Goal: Task Accomplishment & Management: Complete application form

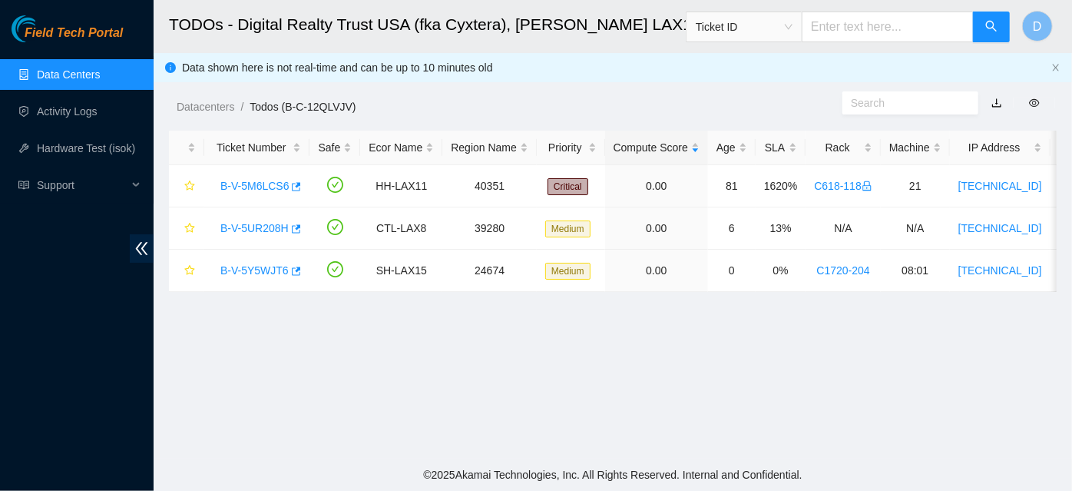
scroll to position [518, 0]
click at [252, 226] on link "B-V-5UR208H" at bounding box center [254, 228] width 68 height 12
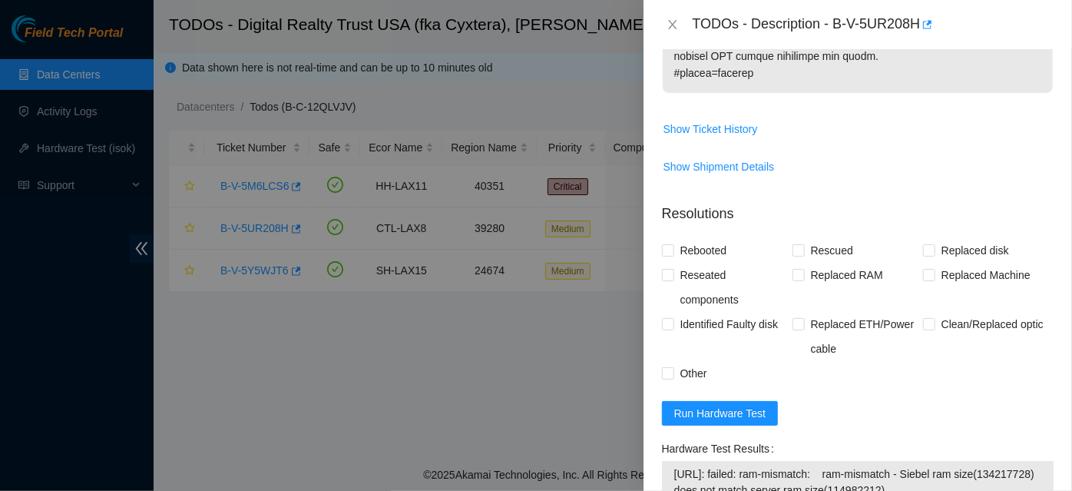
scroll to position [1065, 0]
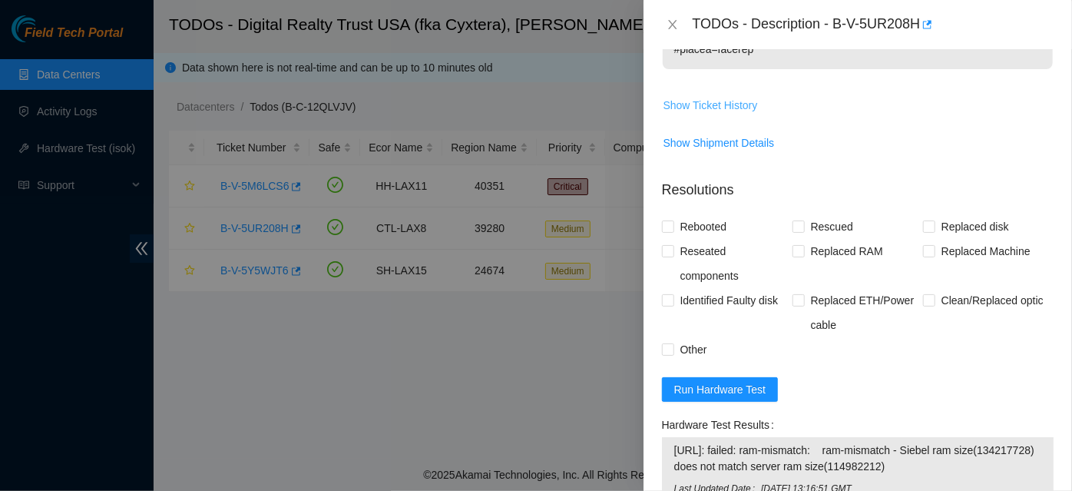
click at [728, 106] on span "Show Ticket History" at bounding box center [710, 105] width 94 height 17
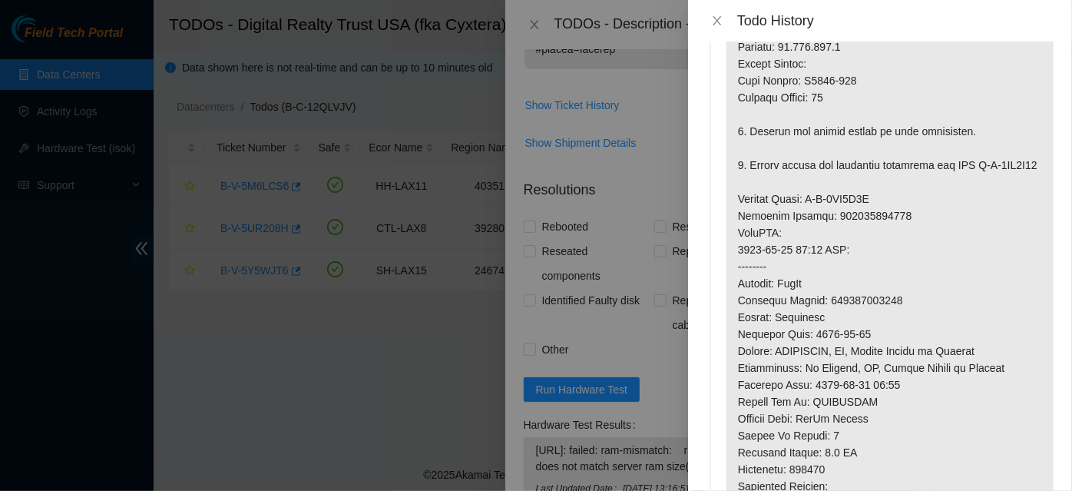
scroll to position [0, 0]
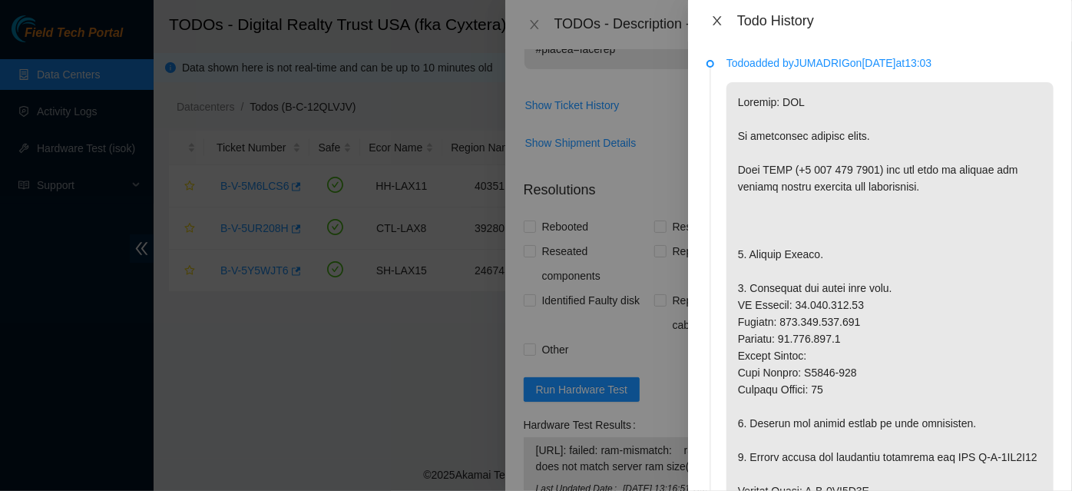
drag, startPoint x: 710, startPoint y: 17, endPoint x: 715, endPoint y: 42, distance: 25.9
click at [712, 23] on button "Close" at bounding box center [716, 21] width 21 height 15
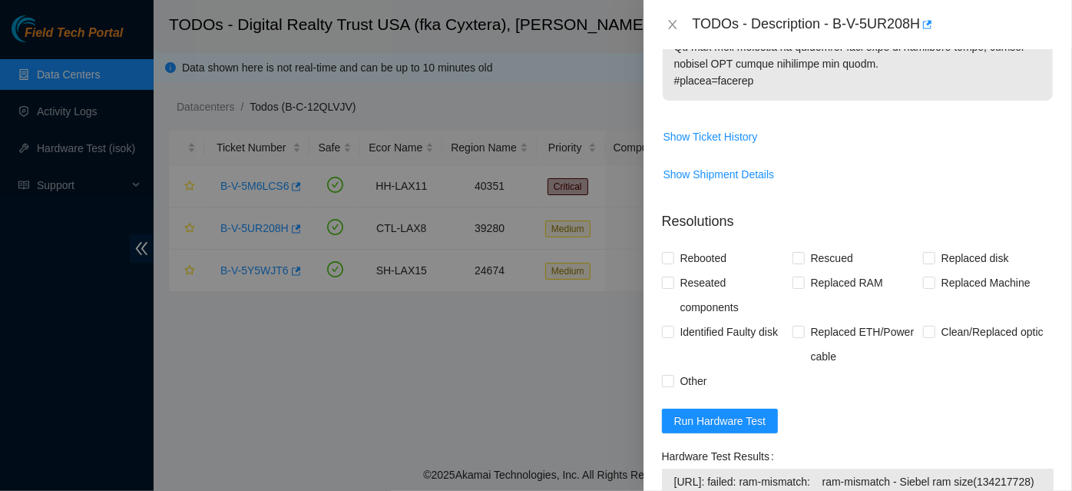
scroll to position [1116, 0]
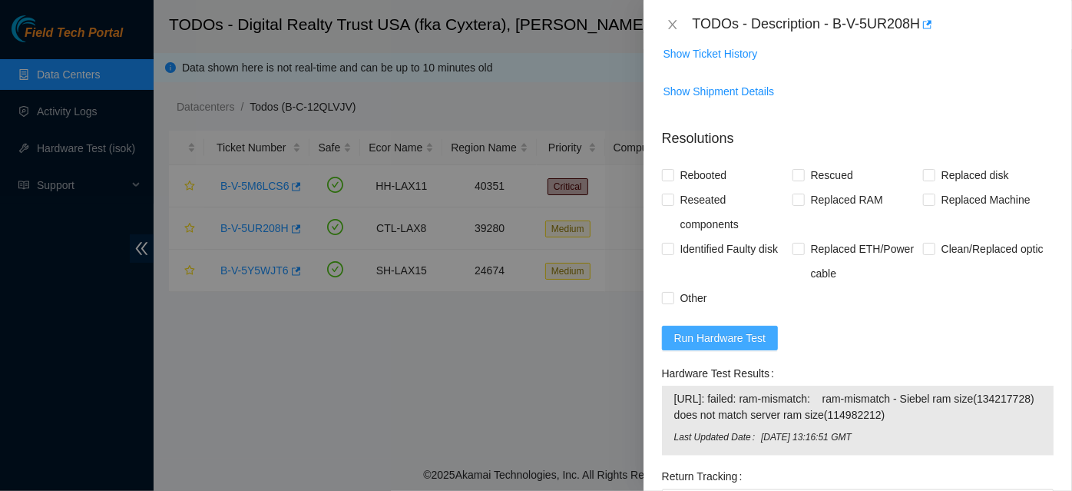
drag, startPoint x: 715, startPoint y: 347, endPoint x: 707, endPoint y: 348, distance: 7.8
click at [712, 347] on button "Run Hardware Test" at bounding box center [720, 337] width 117 height 25
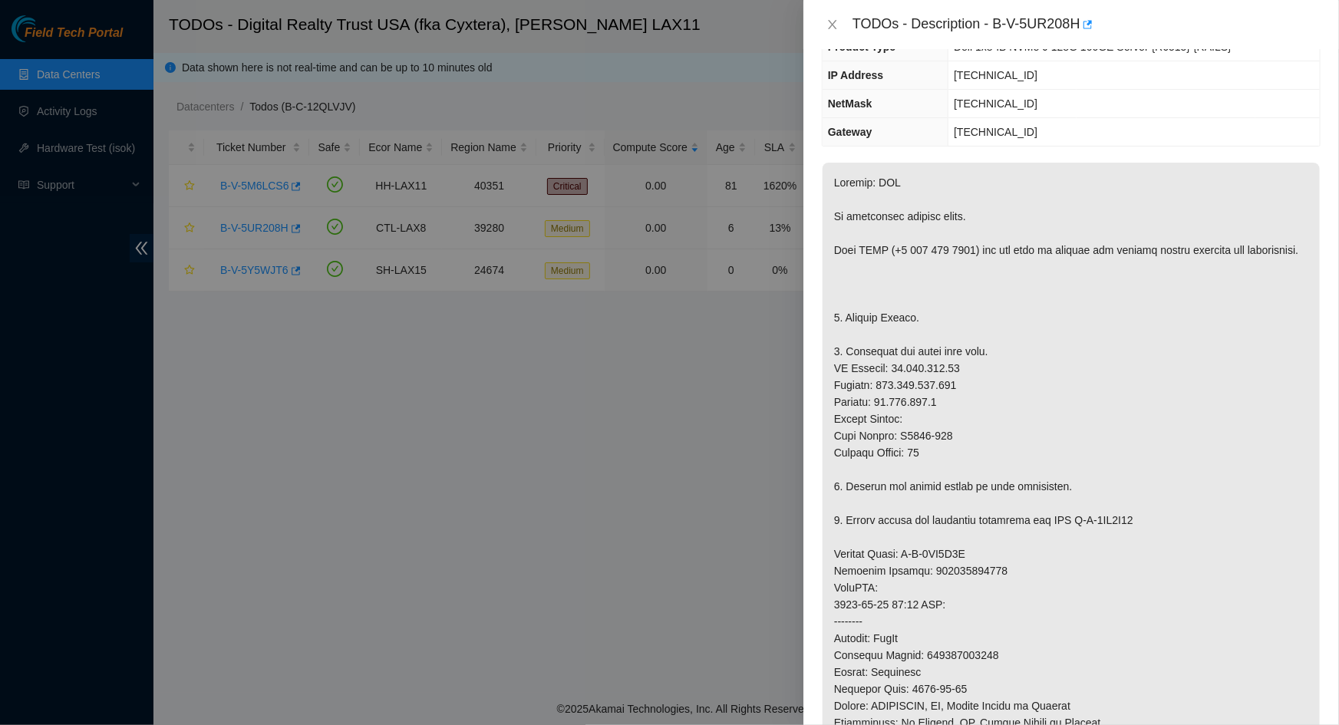
scroll to position [139, 0]
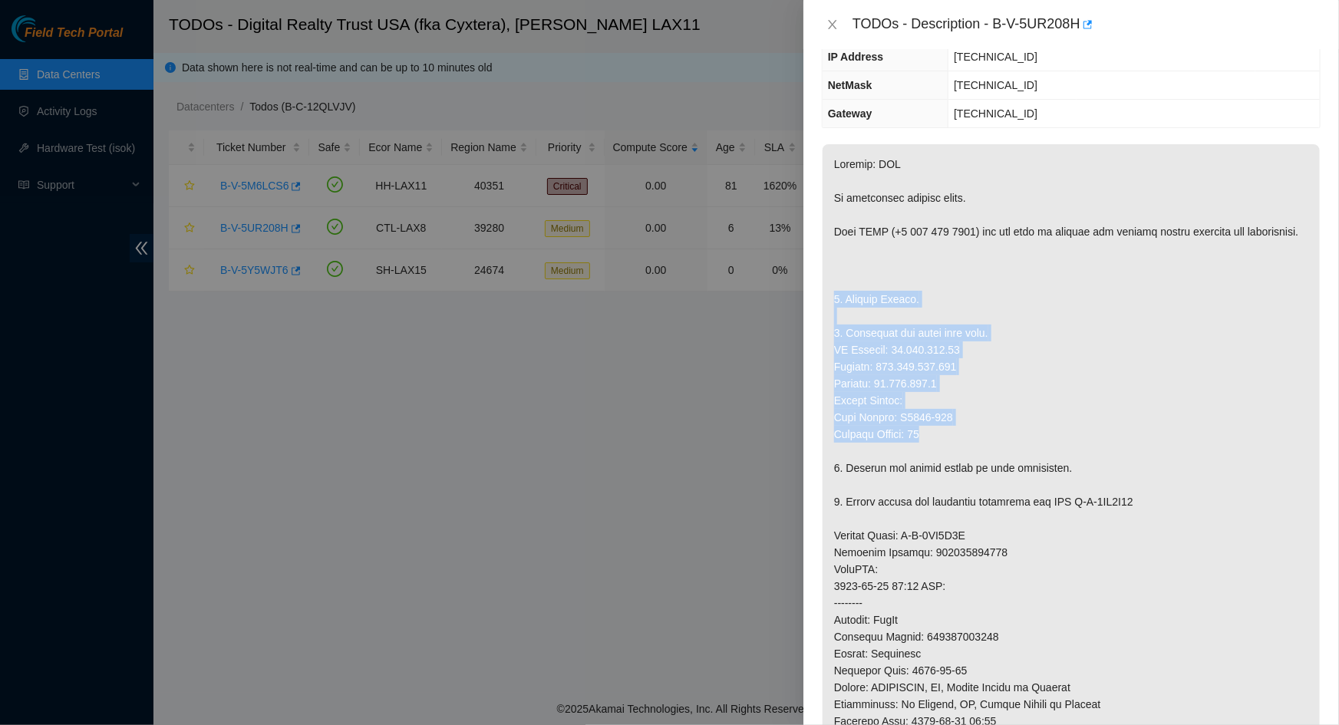
drag, startPoint x: 837, startPoint y: 312, endPoint x: 1025, endPoint y: 449, distance: 232.9
click at [1025, 449] on p at bounding box center [1071, 561] width 497 height 834
click at [1033, 431] on p at bounding box center [1071, 561] width 497 height 834
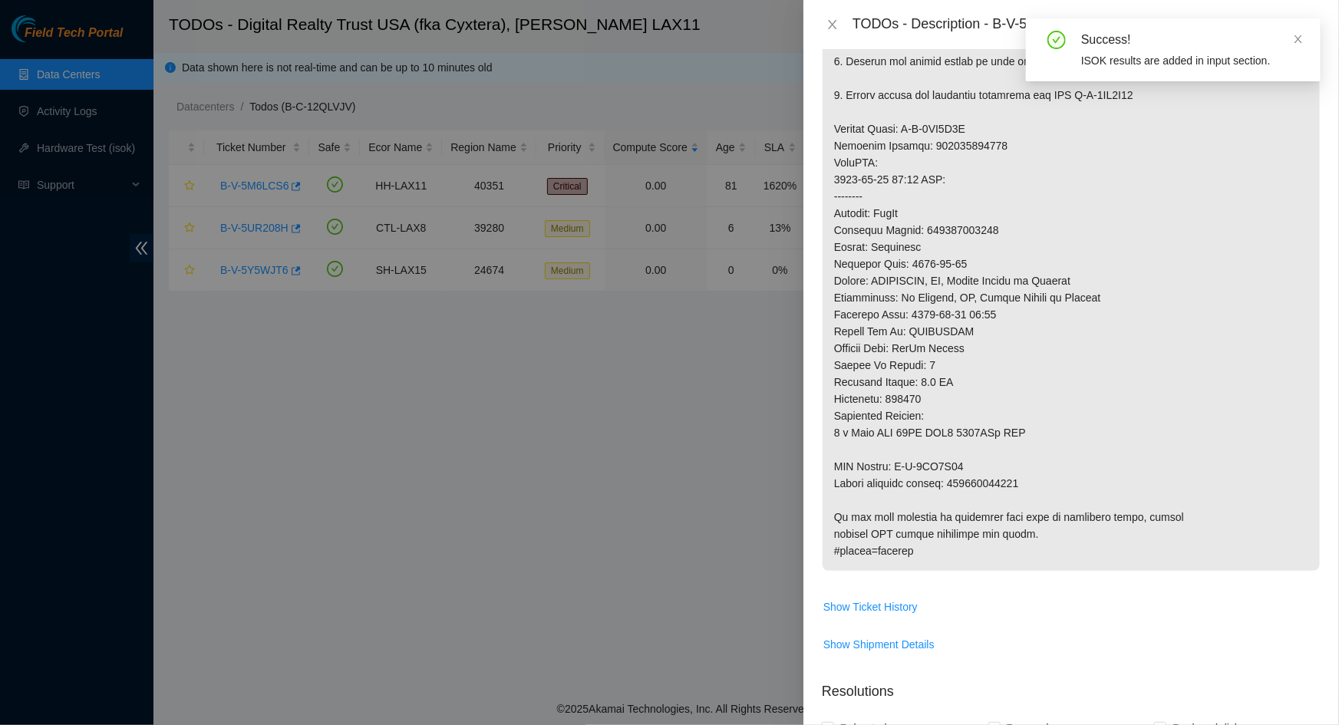
scroll to position [558, 0]
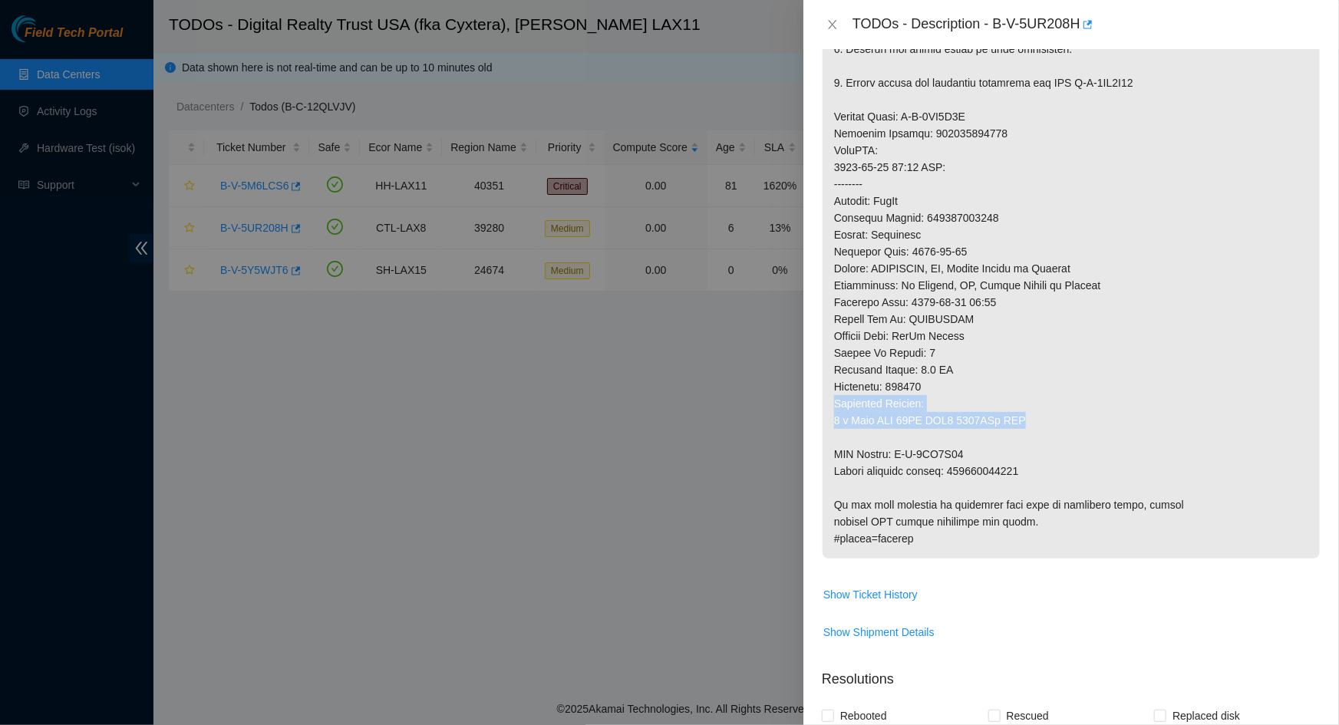
drag, startPoint x: 834, startPoint y: 422, endPoint x: 1036, endPoint y: 434, distance: 202.3
click at [1036, 434] on p at bounding box center [1071, 142] width 497 height 834
click at [1042, 436] on p at bounding box center [1071, 142] width 497 height 834
click at [1034, 442] on p at bounding box center [1071, 142] width 497 height 834
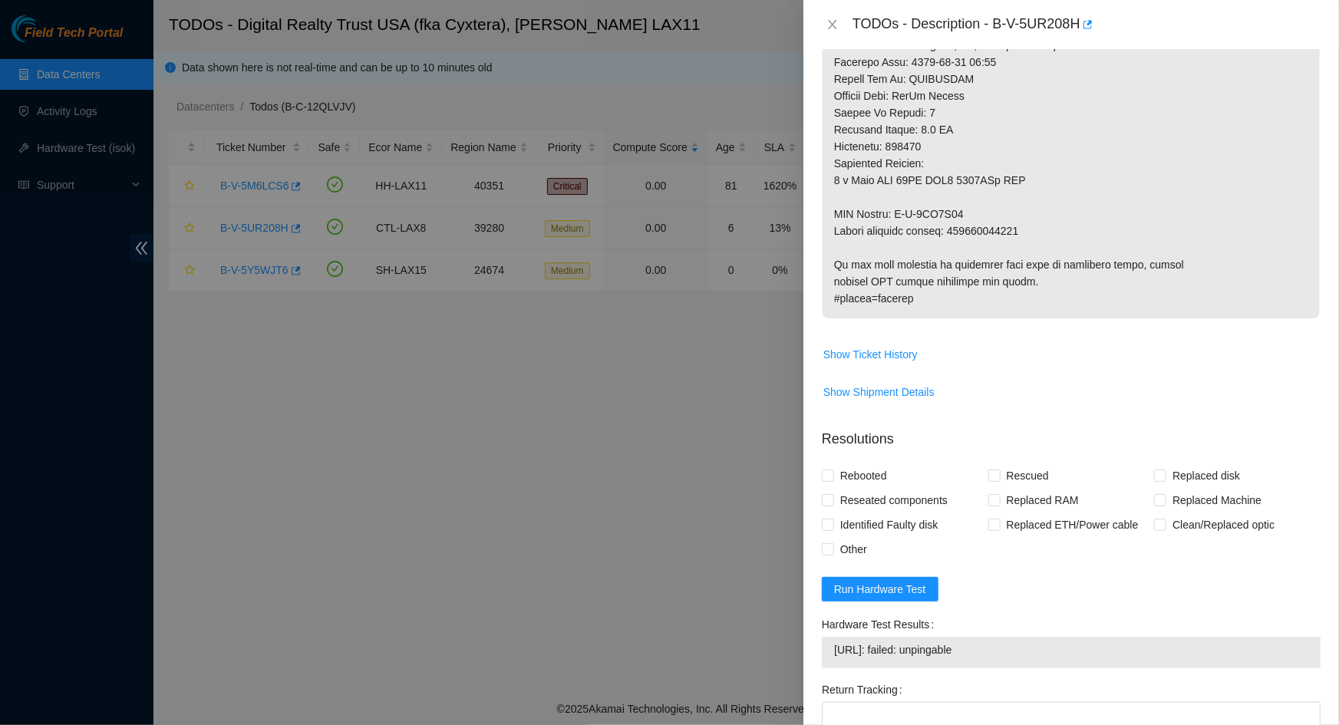
scroll to position [837, 0]
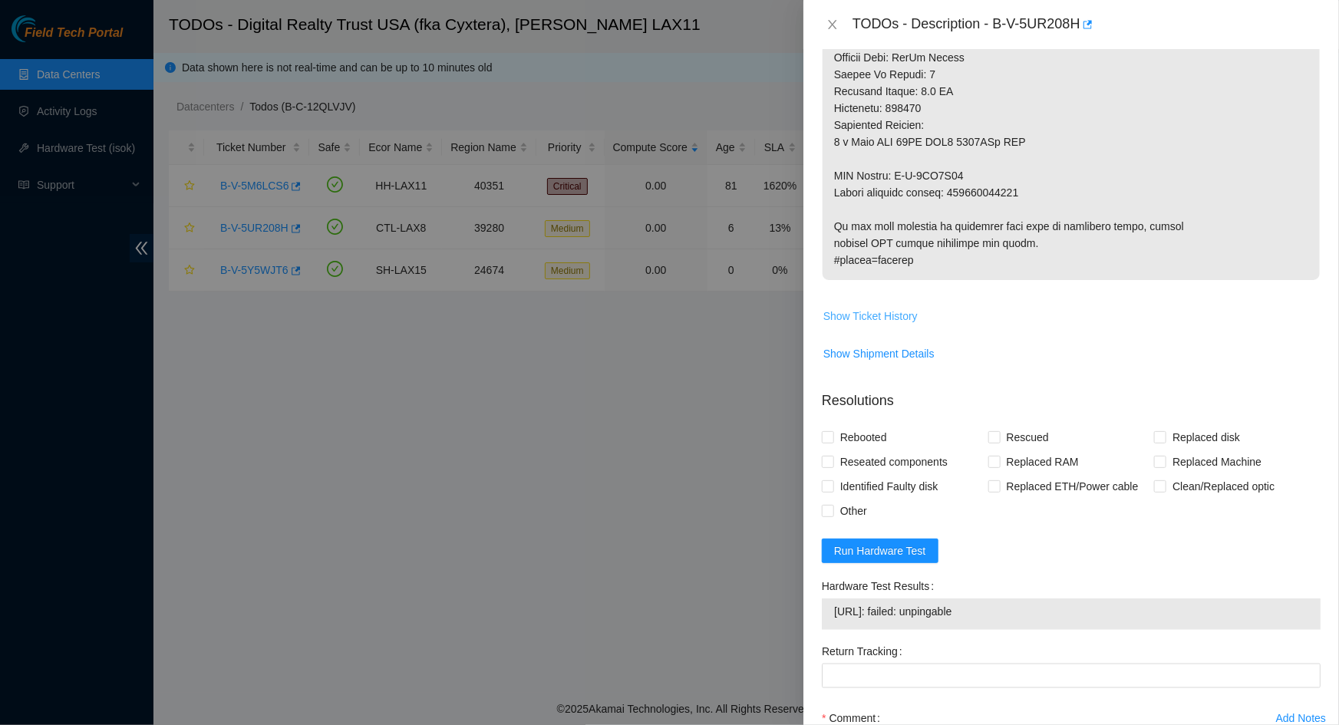
click at [883, 325] on span "Show Ticket History" at bounding box center [871, 316] width 94 height 17
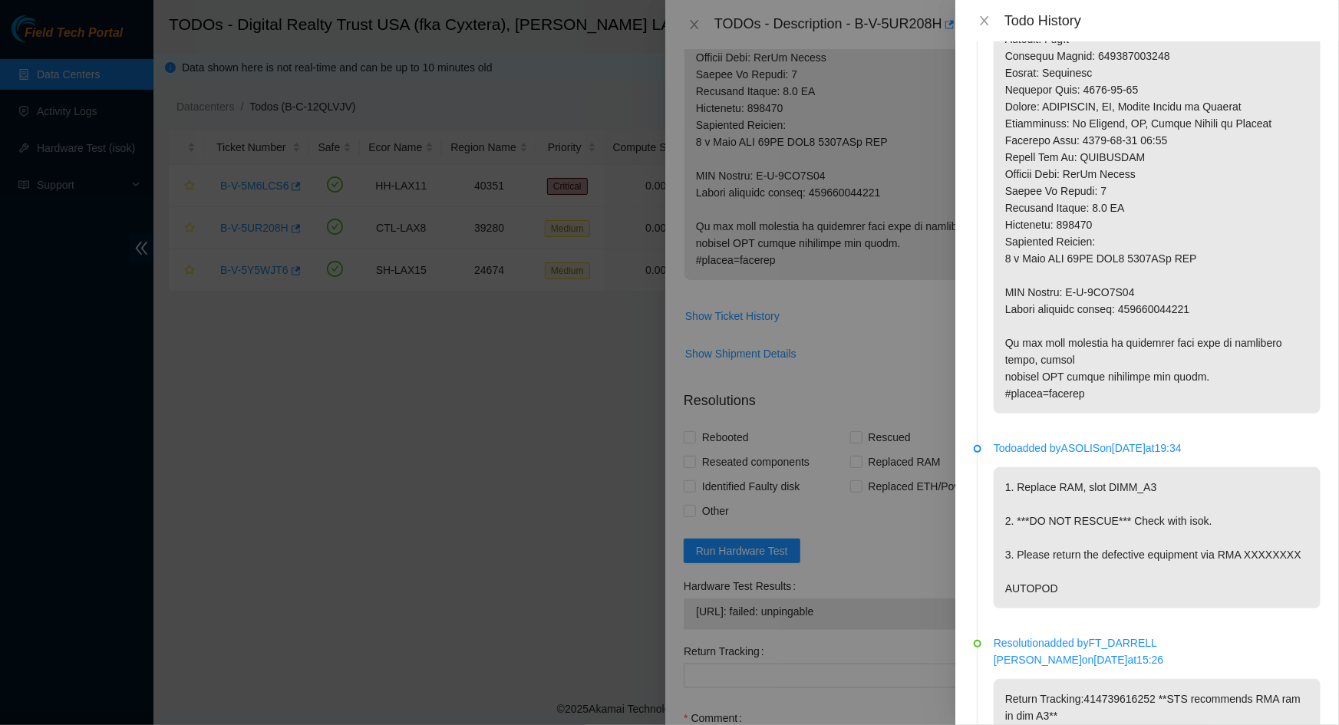
scroll to position [558, 0]
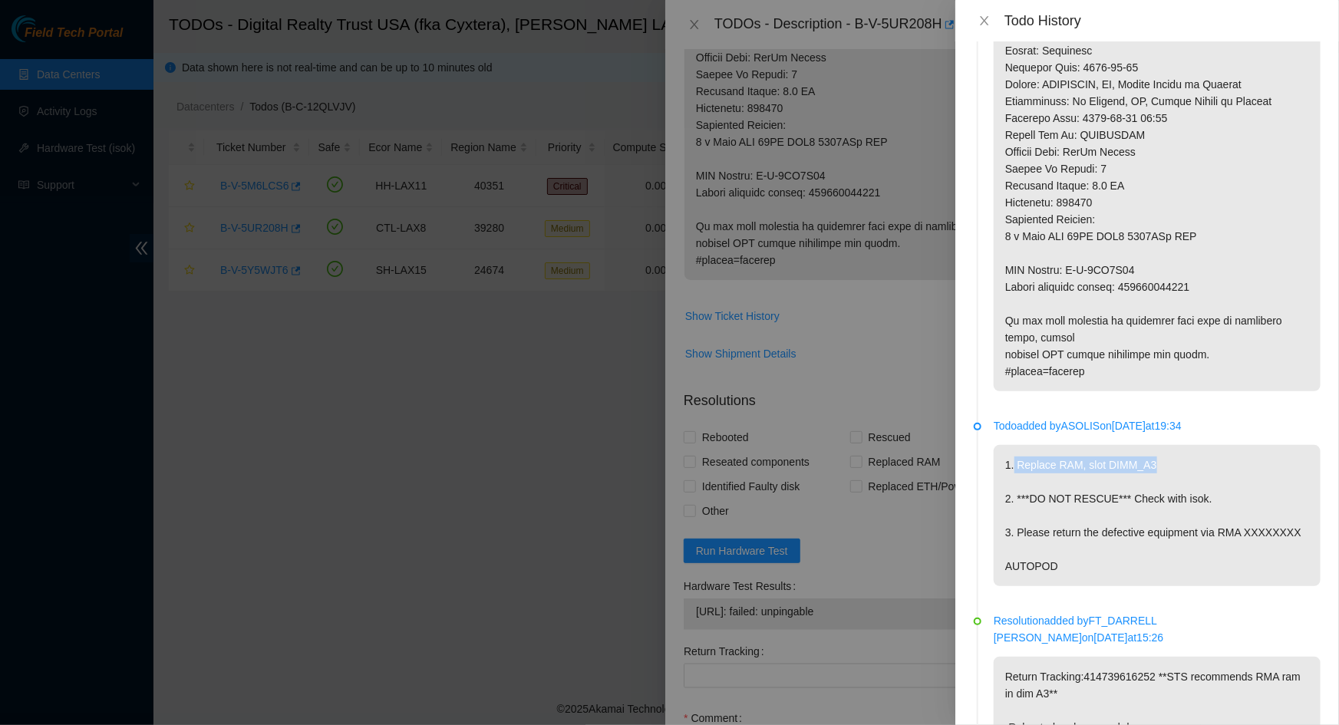
drag, startPoint x: 1031, startPoint y: 484, endPoint x: 1163, endPoint y: 473, distance: 132.5
click at [1071, 470] on p "1. Replace RAM, slot DIMM_A3 2. ***DO NOT RESCUE*** Check with isok. 3. Please …" at bounding box center [1157, 515] width 327 height 141
click at [1071, 475] on p "1. Replace RAM, slot DIMM_A3 2. ***DO NOT RESCUE*** Check with isok. 3. Please …" at bounding box center [1157, 515] width 327 height 141
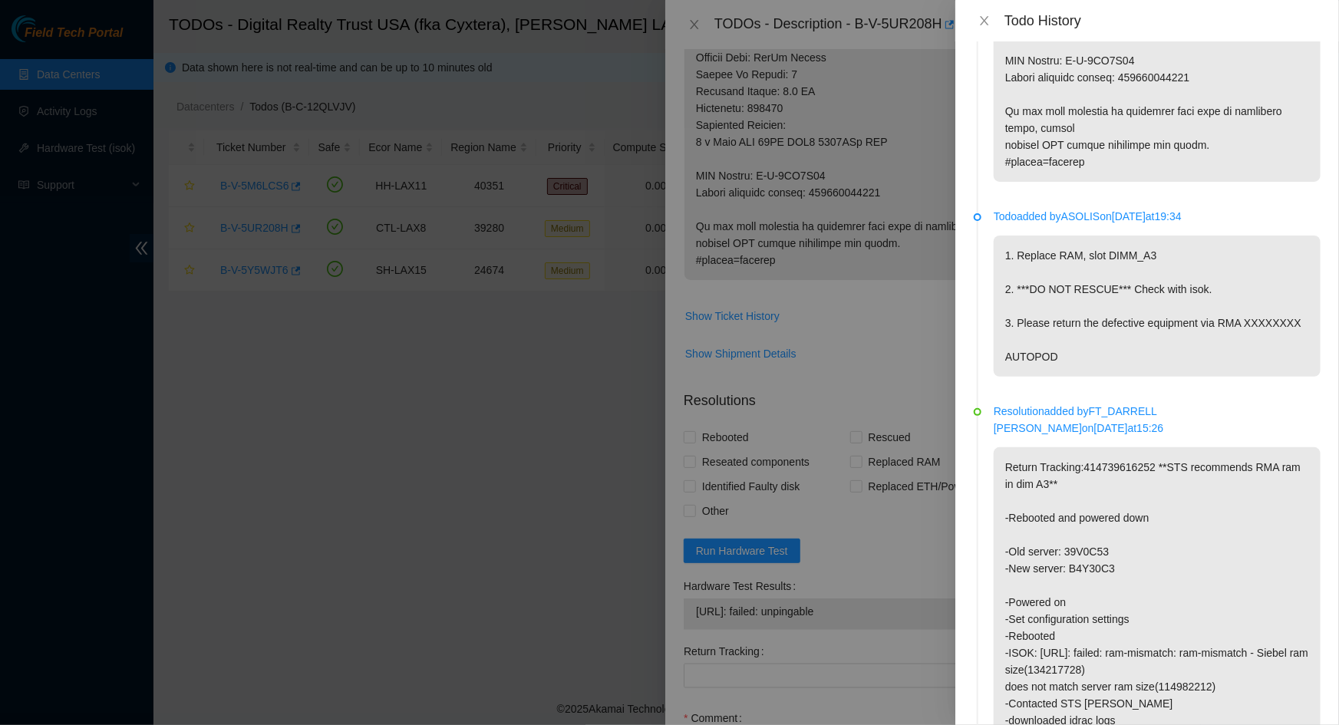
click at [1071, 337] on p "1. Replace RAM, slot DIMM_A3 2. ***DO NOT RESCUE*** Check with isok. 3. Please …" at bounding box center [1157, 306] width 327 height 141
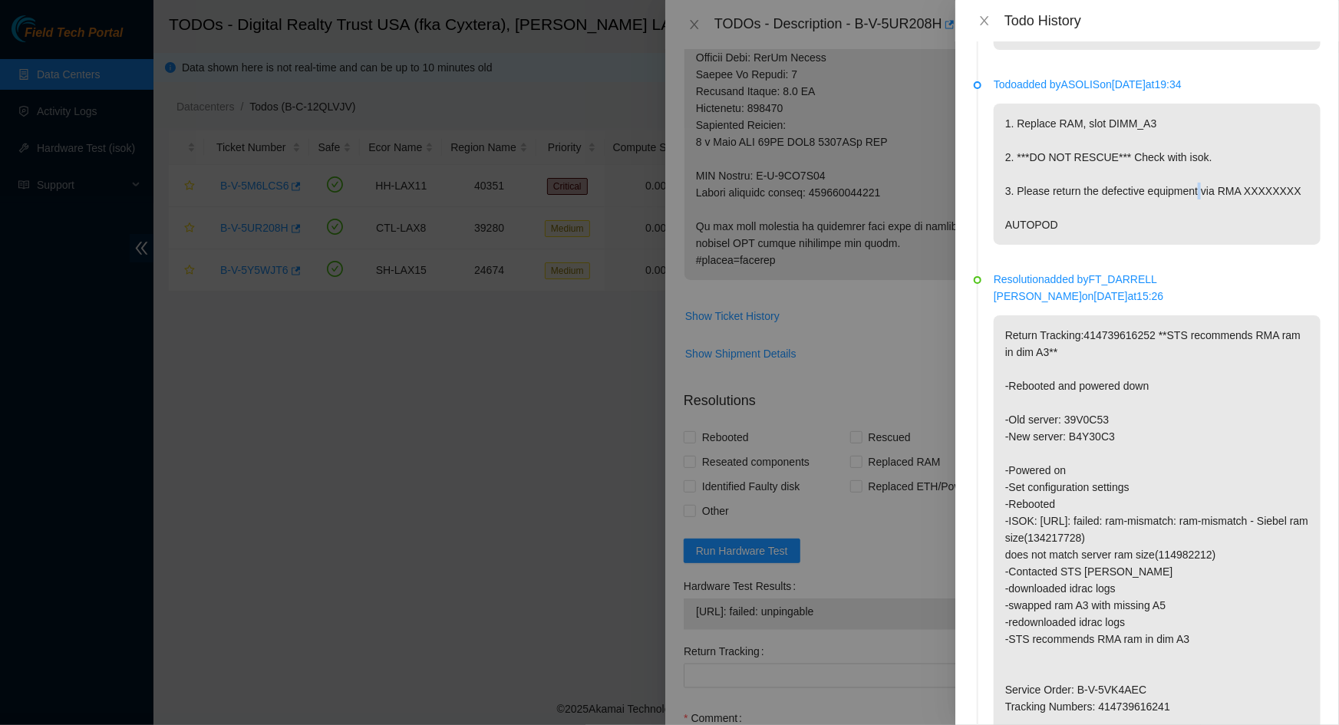
scroll to position [907, 0]
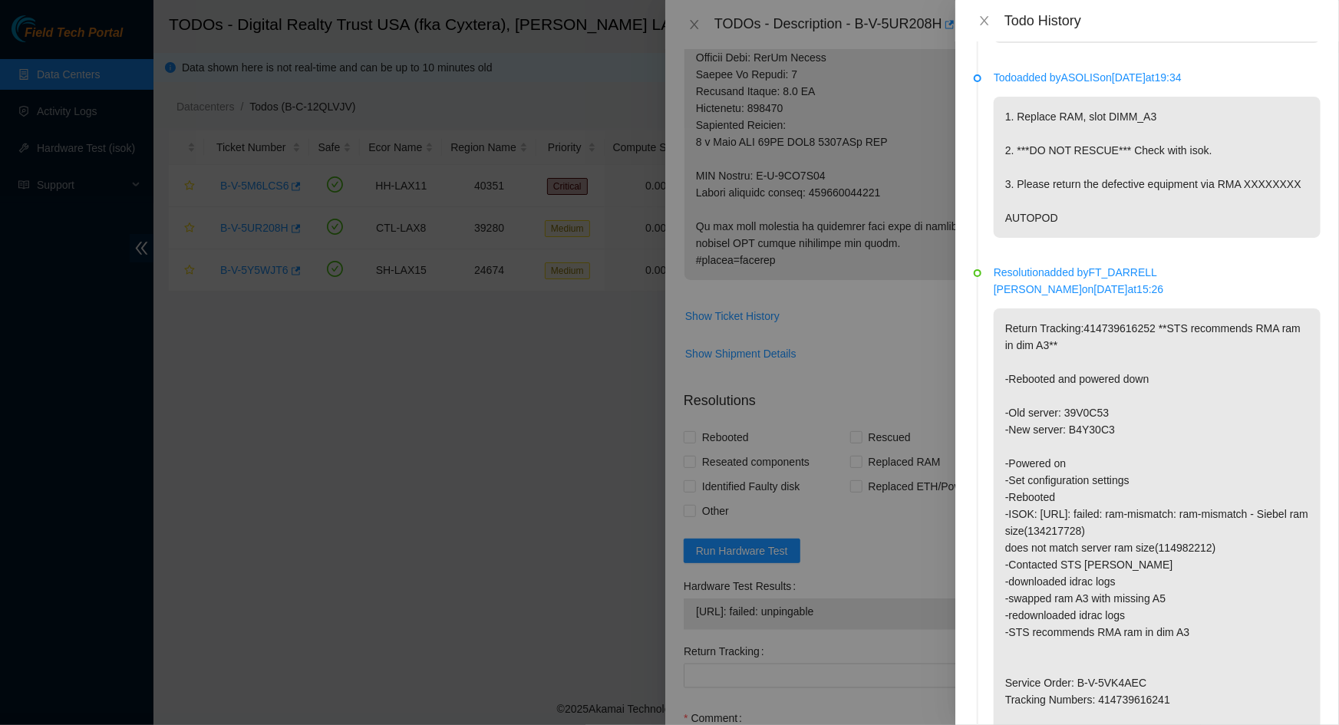
click at [1071, 378] on p "Return Tracking:414739616252 **STS recommends RMA ram in dim A3** -Rebooted and…" at bounding box center [1157, 565] width 327 height 513
drag, startPoint x: 1003, startPoint y: 133, endPoint x: 1227, endPoint y: 176, distance: 229.0
click at [1071, 176] on p "1. Replace RAM, slot DIMM_A3 2. ***DO NOT RESCUE*** Check with isok. 3. Please …" at bounding box center [1157, 167] width 327 height 141
click at [1071, 175] on p "1. Replace RAM, slot DIMM_A3 2. ***DO NOT RESCUE*** Check with isok. 3. Please …" at bounding box center [1157, 167] width 327 height 141
click at [1071, 130] on p "1. Replace RAM, slot DIMM_A3 2. ***DO NOT RESCUE*** Check with isok. 3. Please …" at bounding box center [1157, 167] width 327 height 141
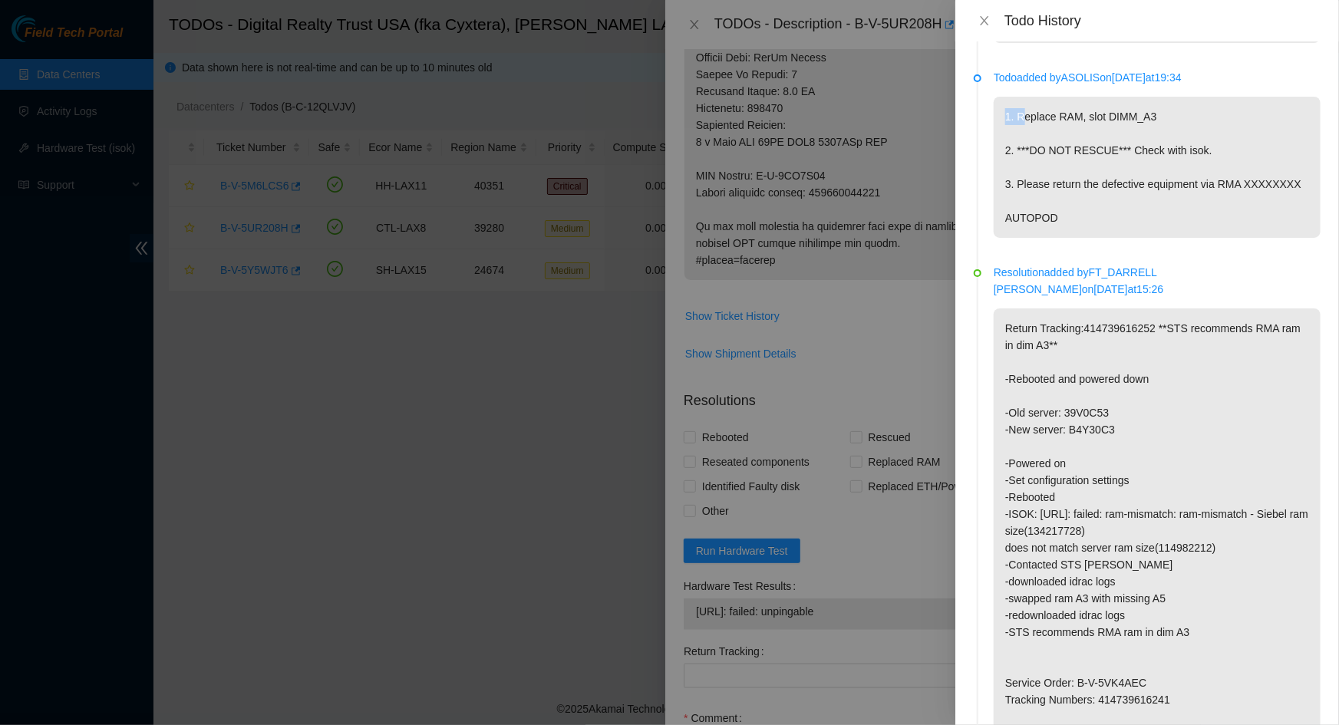
drag, startPoint x: 1003, startPoint y: 134, endPoint x: 1021, endPoint y: 139, distance: 19.2
click at [1021, 139] on p "1. Replace RAM, slot DIMM_A3 2. ***DO NOT RESCUE*** Check with isok. 3. Please …" at bounding box center [1157, 167] width 327 height 141
click at [1071, 157] on p "1. Replace RAM, slot DIMM_A3 2. ***DO NOT RESCUE*** Check with isok. 3. Please …" at bounding box center [1157, 167] width 327 height 141
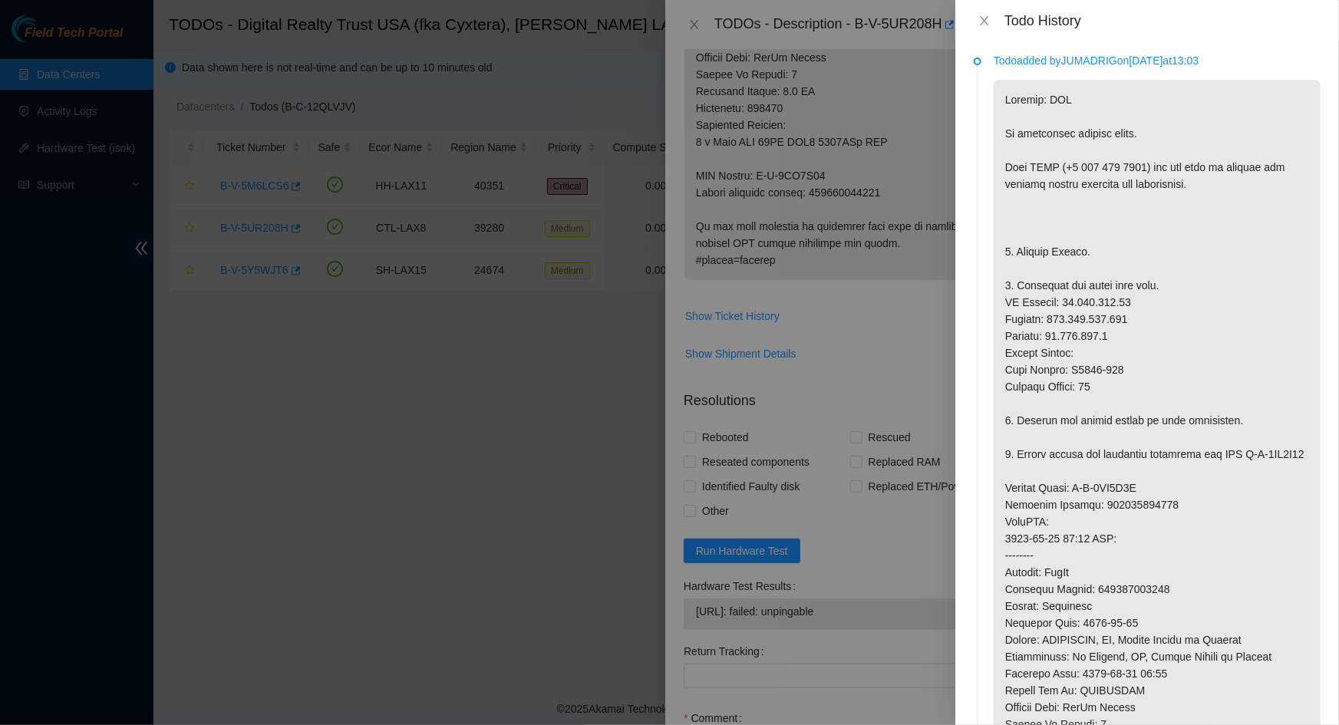
scroll to position [0, 0]
click at [985, 19] on icon "close" at bounding box center [985, 21] width 12 height 12
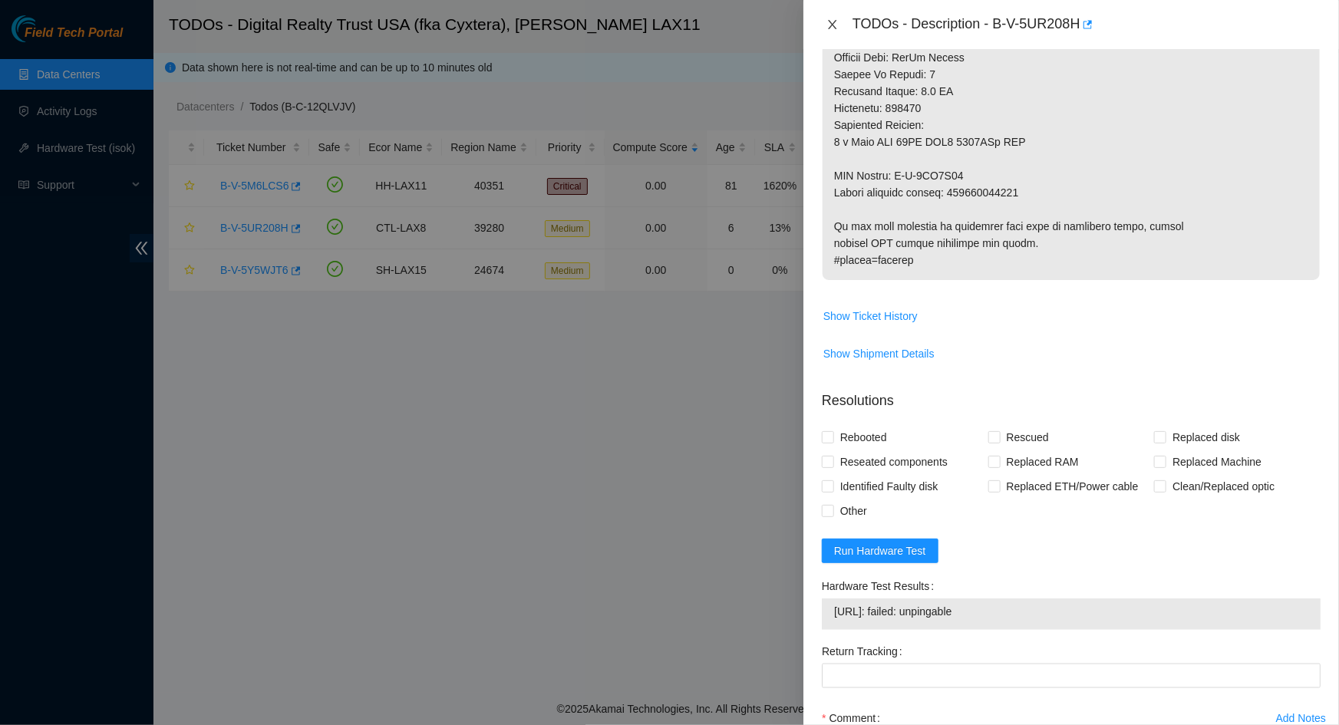
click at [835, 21] on icon "close" at bounding box center [832, 24] width 8 height 9
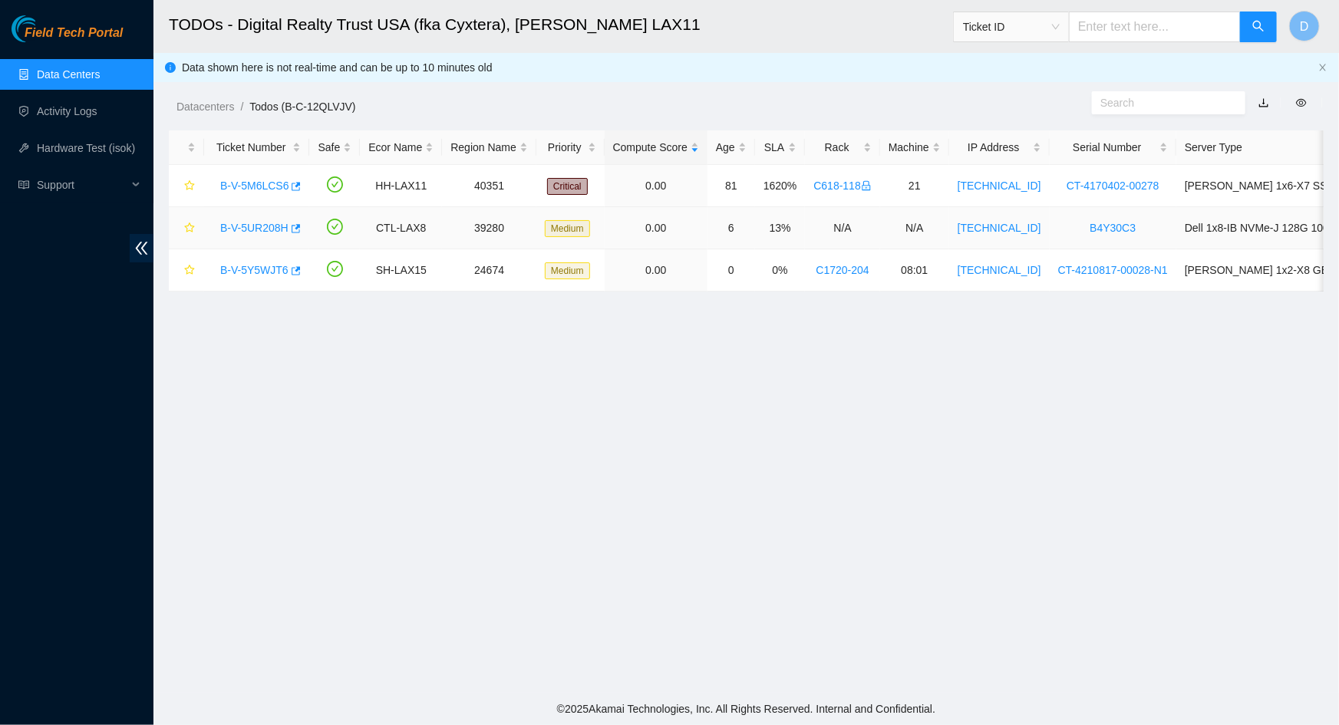
scroll to position [285, 0]
click at [246, 230] on link "B-V-5UR208H" at bounding box center [254, 228] width 68 height 12
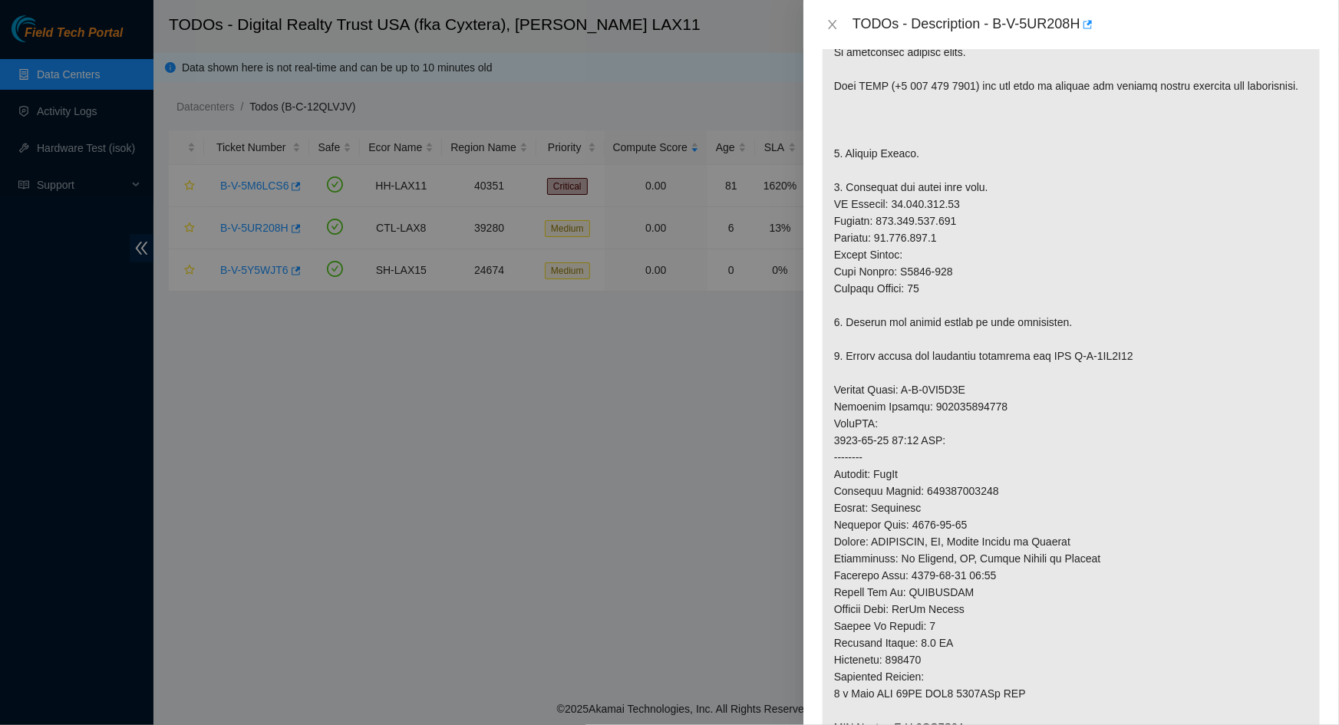
scroll to position [837, 0]
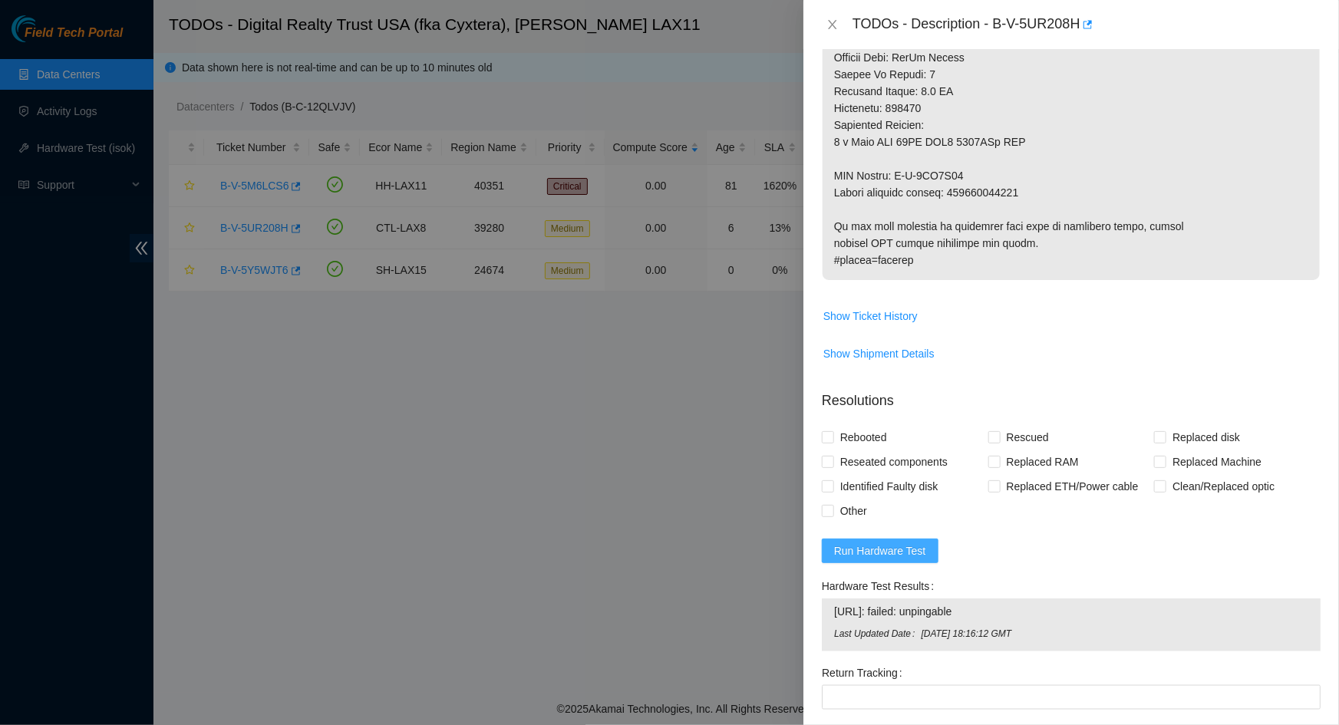
click at [900, 490] on span "Run Hardware Test" at bounding box center [880, 551] width 92 height 17
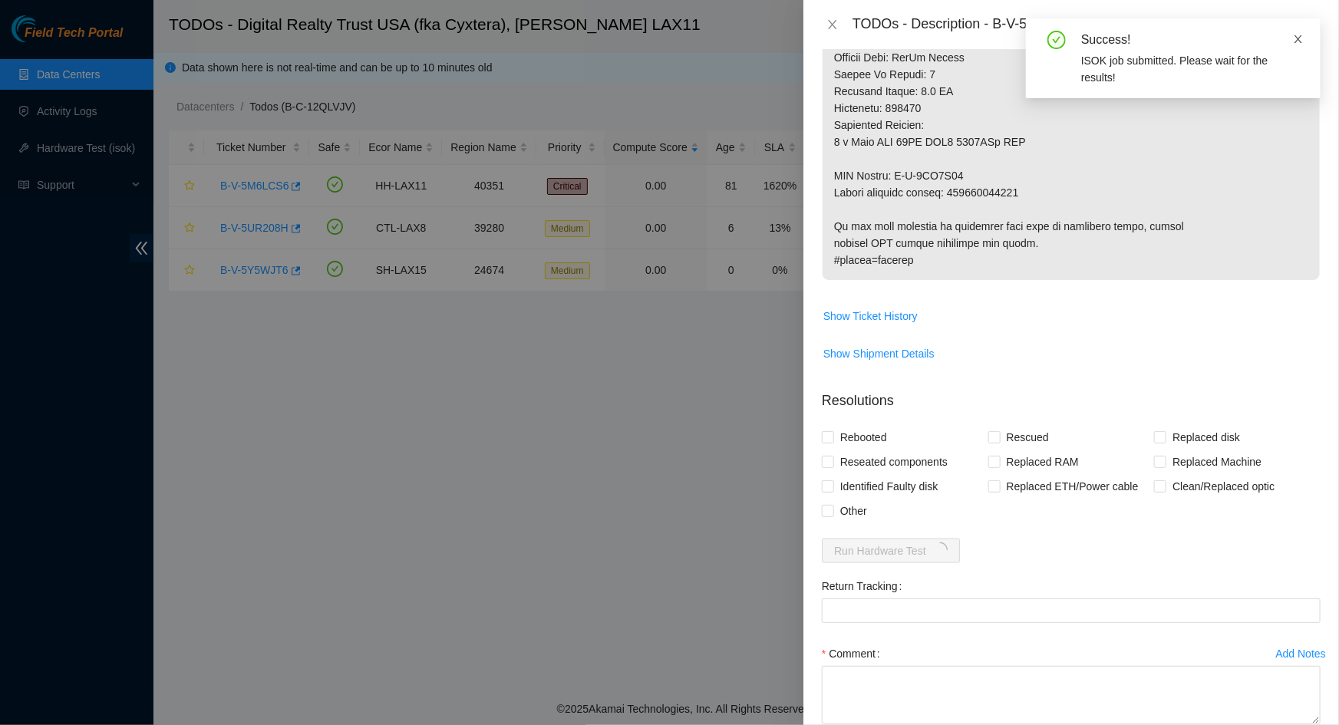
click at [1071, 38] on icon "close" at bounding box center [1299, 39] width 8 height 8
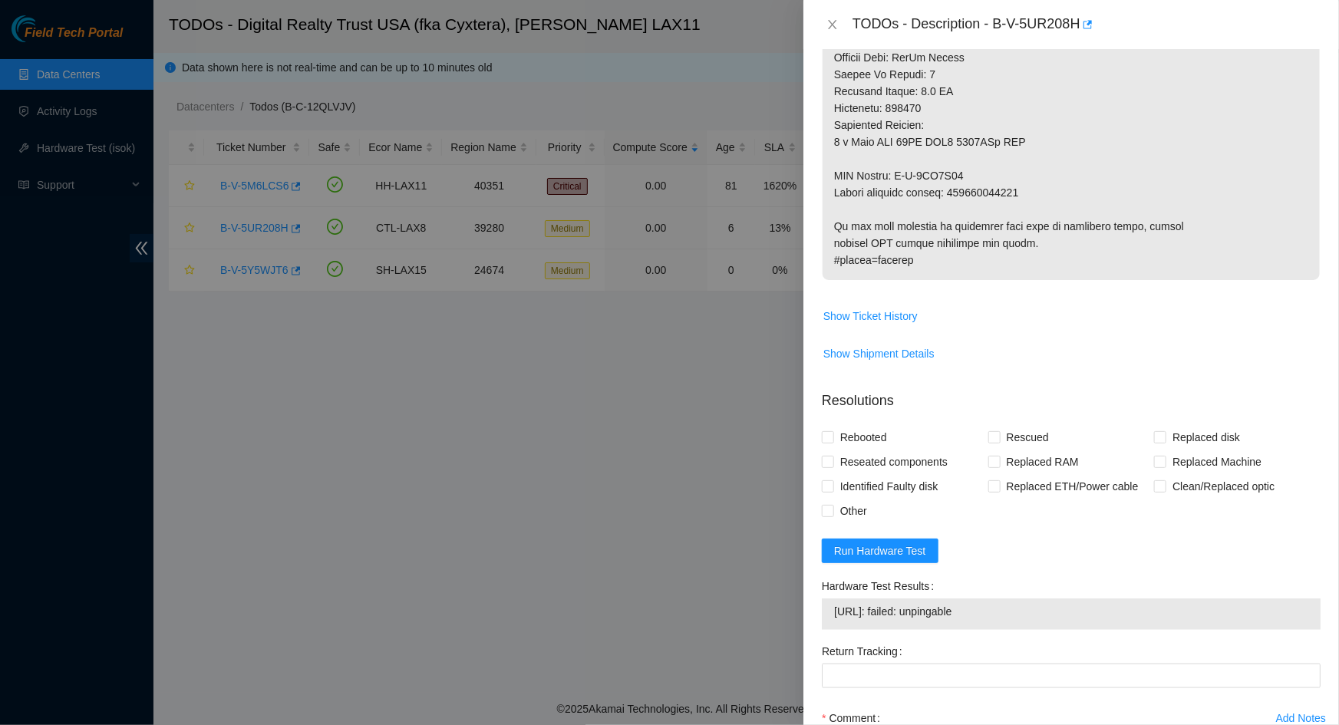
click at [896, 490] on span "Run Hardware Test" at bounding box center [880, 551] width 92 height 17
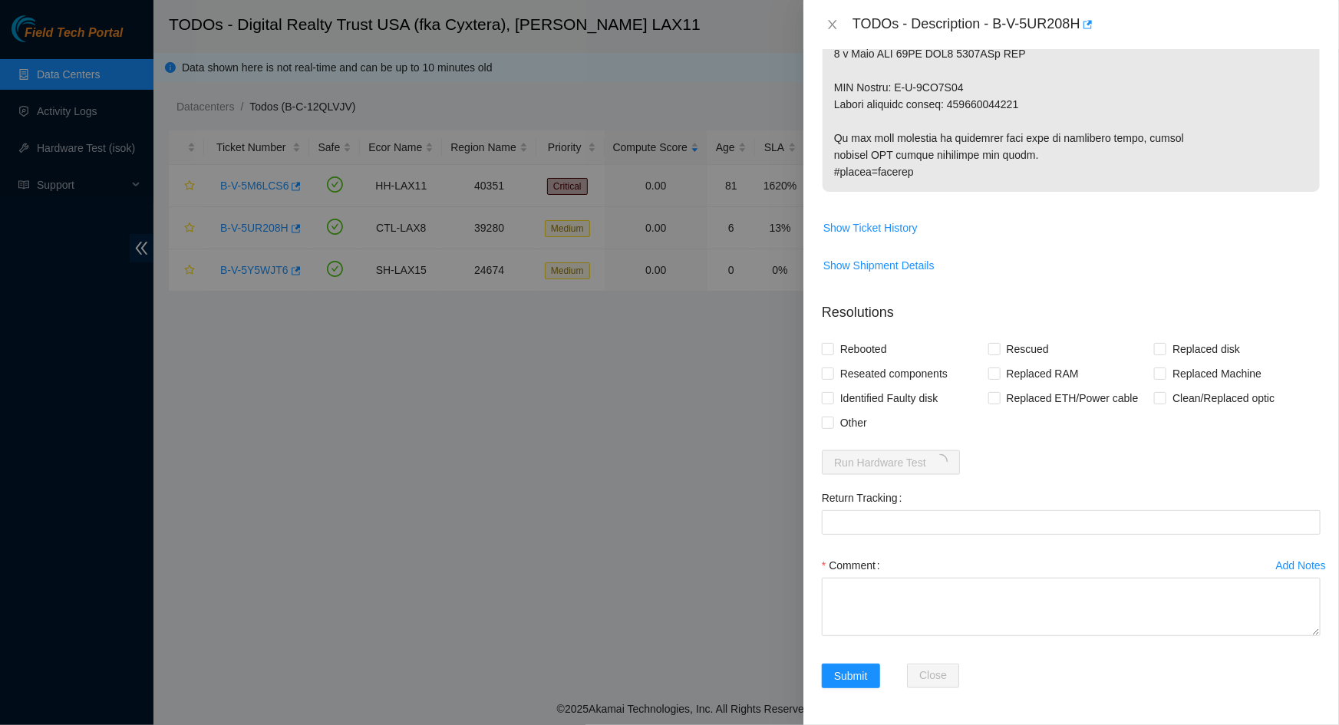
scroll to position [941, 0]
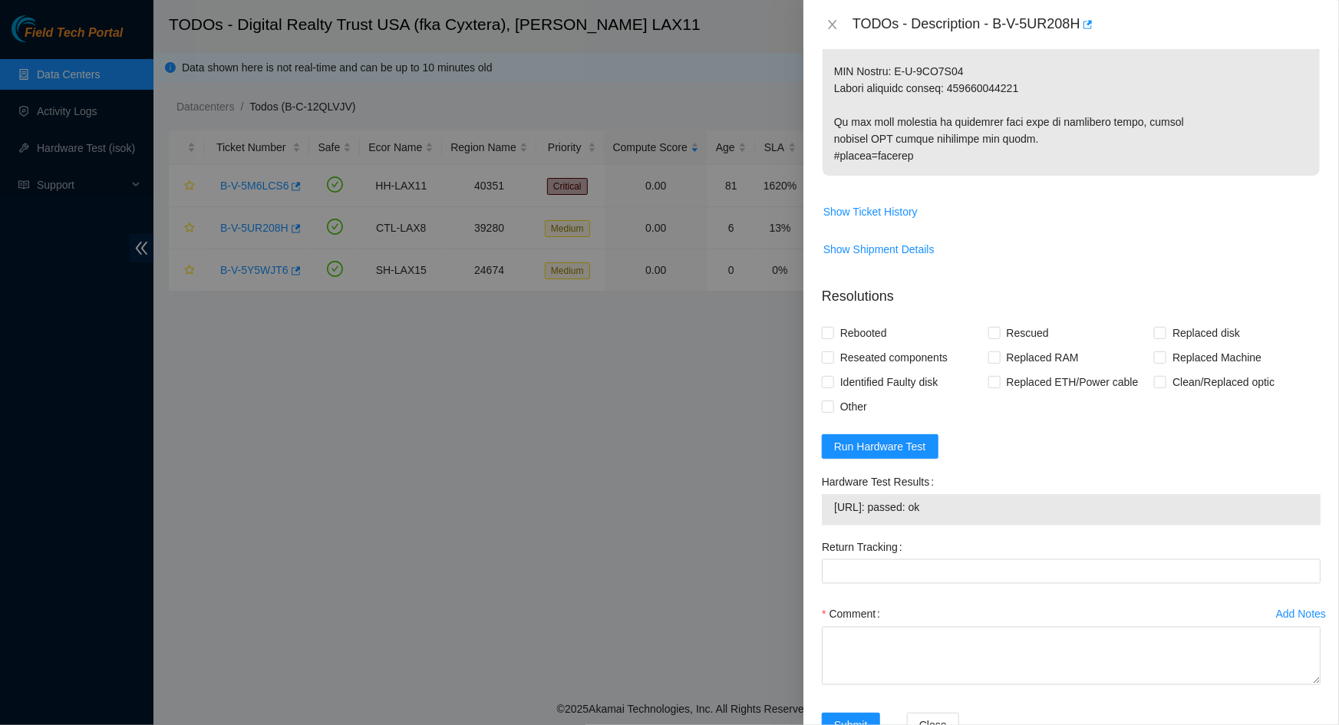
drag, startPoint x: 938, startPoint y: 531, endPoint x: 831, endPoint y: 540, distance: 107.8
click at [831, 490] on div "[URL]: passed: ok" at bounding box center [1071, 509] width 499 height 31
copy tbody "[URL]: passed: ok"
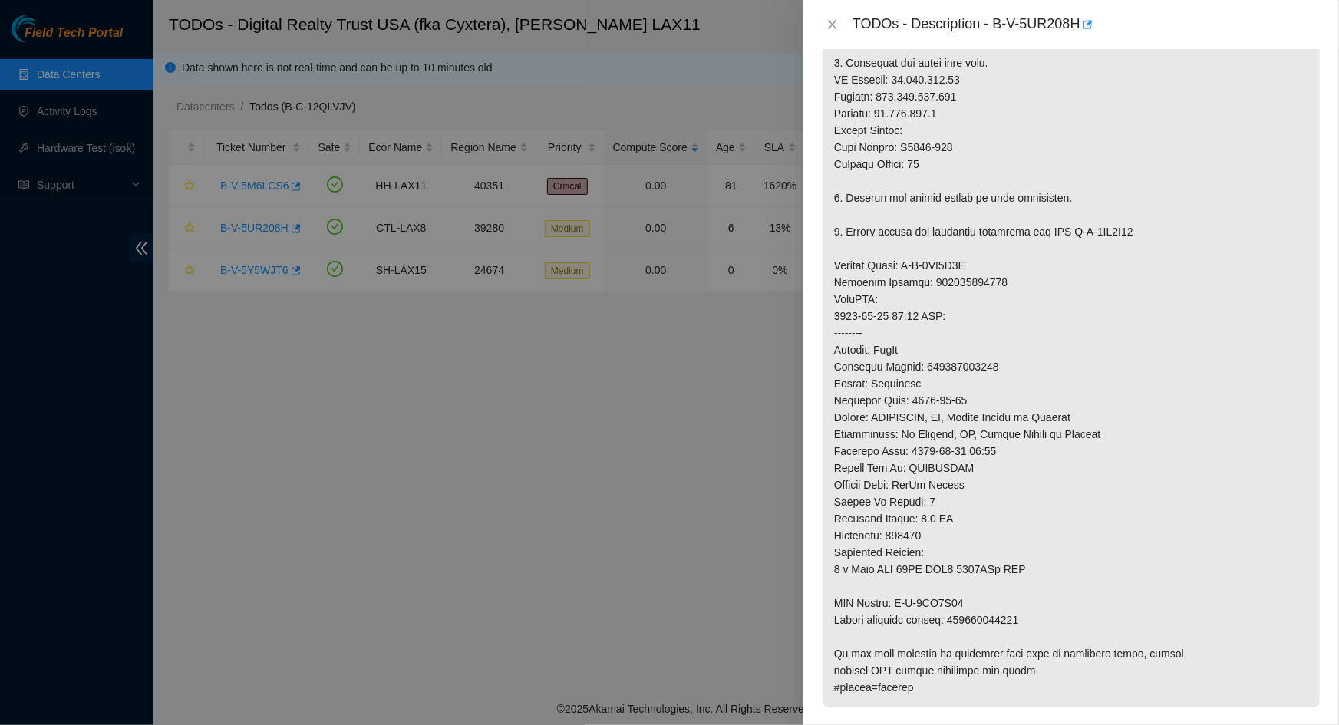
scroll to position [0, 0]
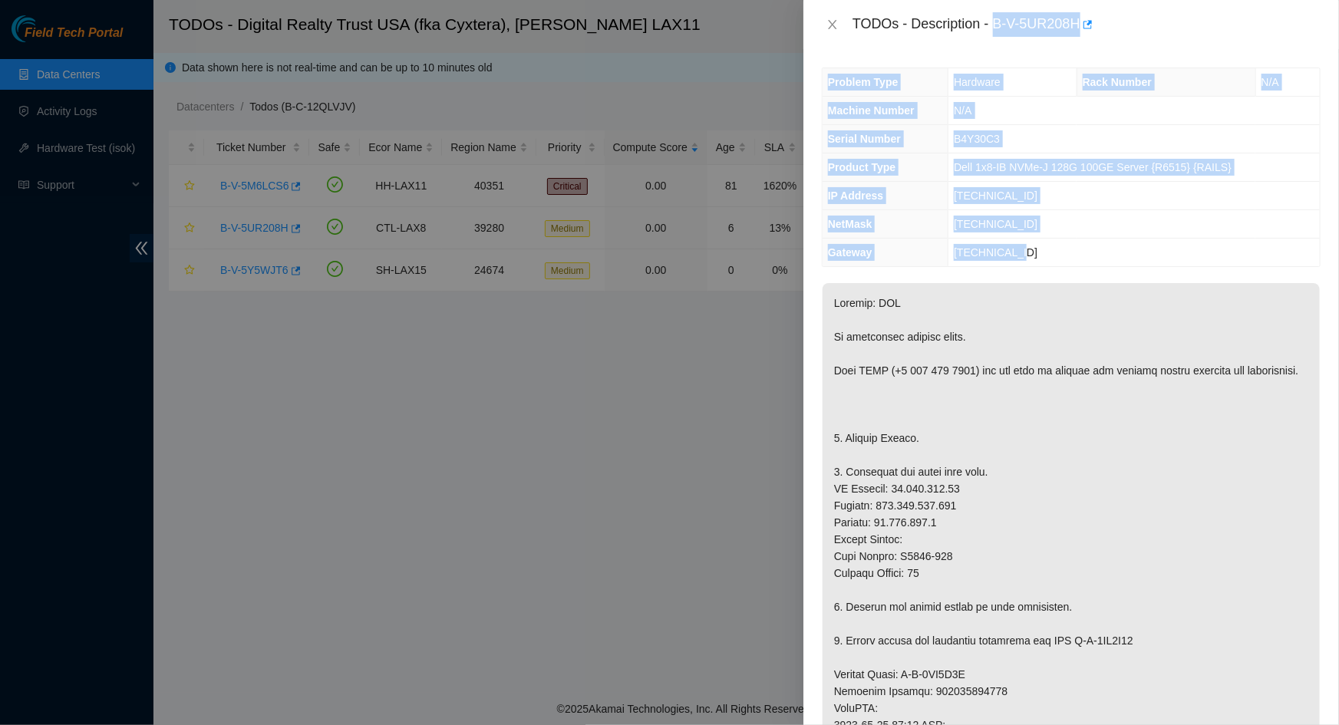
drag, startPoint x: 998, startPoint y: 25, endPoint x: 1059, endPoint y: 249, distance: 232.2
click at [1059, 249] on div "TODOs - Description - B-V-5UR208H Problem Type Hardware Rack Number N/A Machine…" at bounding box center [1072, 362] width 536 height 725
copy div "B-V-5UR208H Problem Type Hardware Rack Number N/A Machine Number N/A Serial Num…"
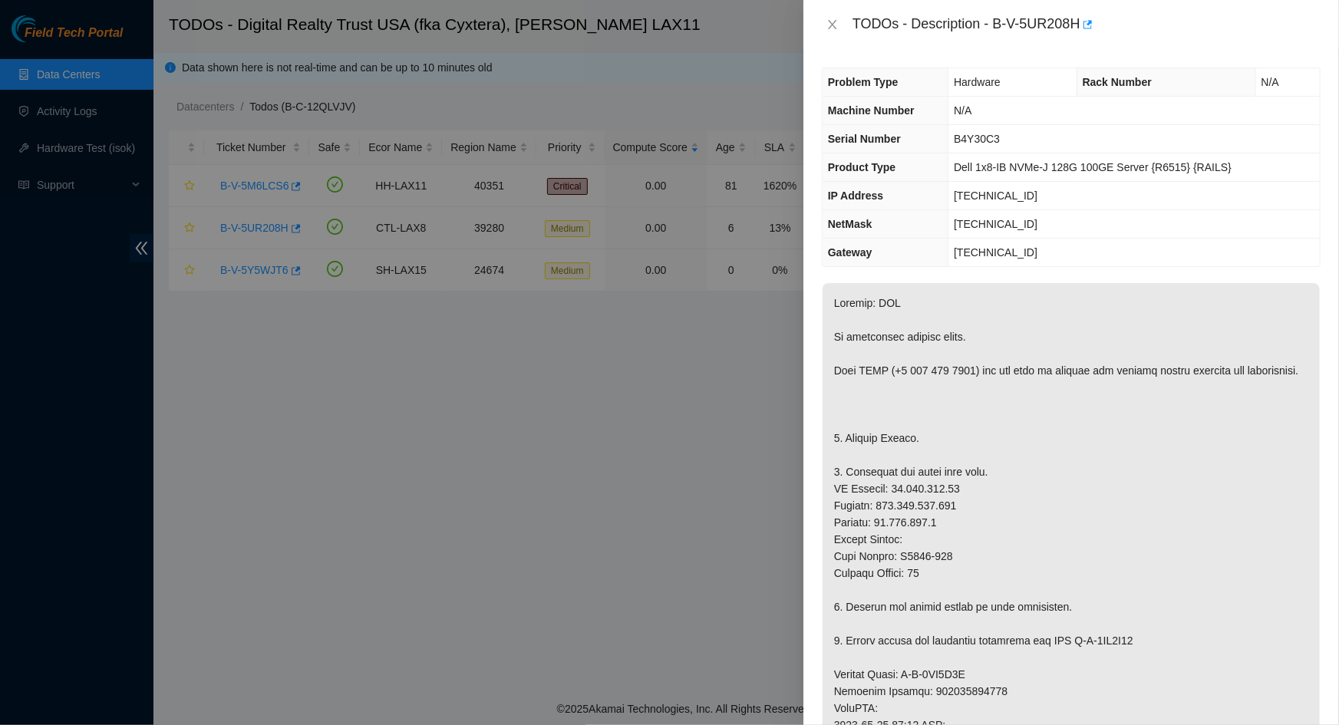
click at [1013, 461] on p at bounding box center [1071, 700] width 497 height 834
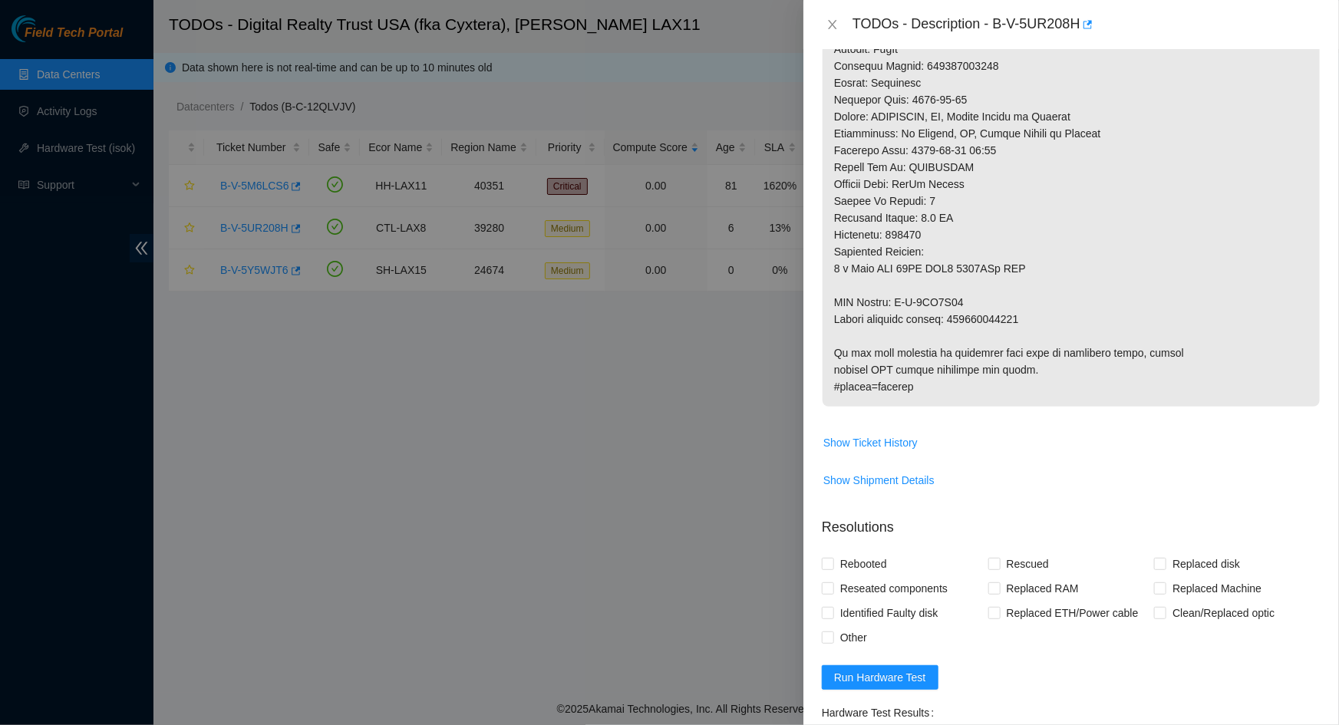
scroll to position [1006, 0]
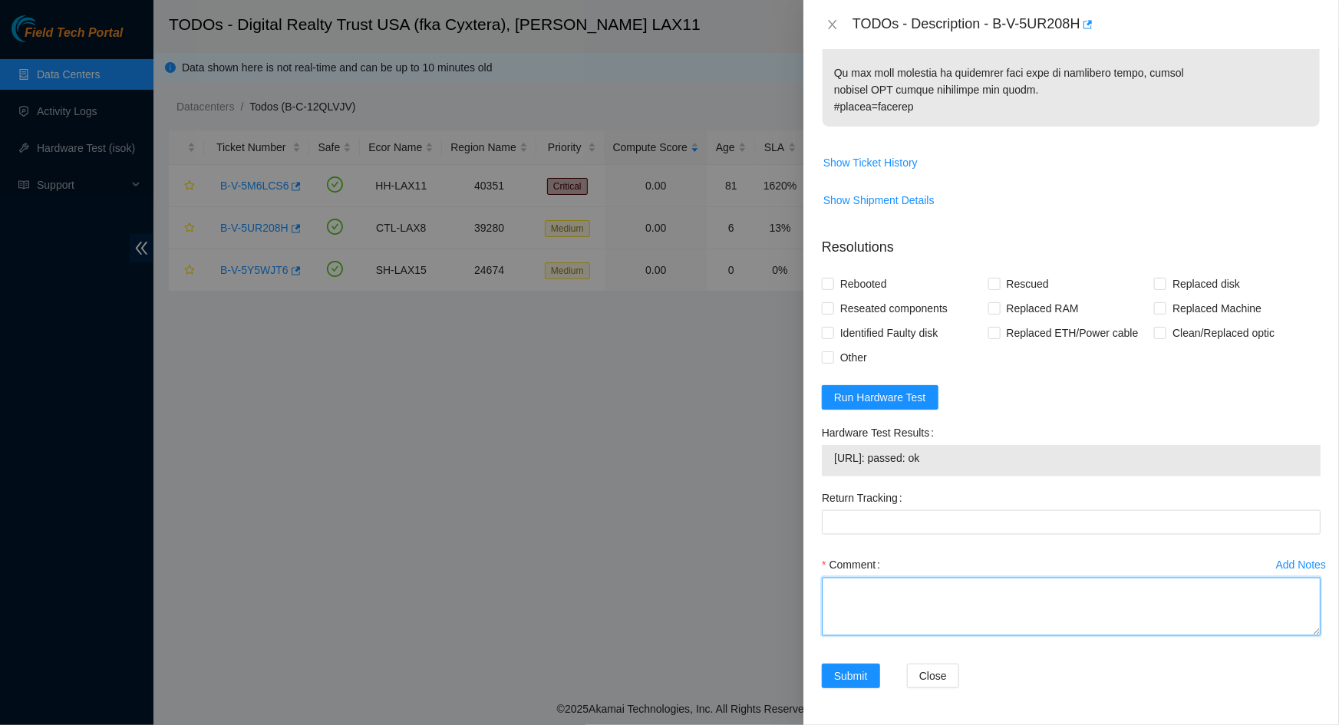
click at [954, 490] on textarea "Comment" at bounding box center [1071, 607] width 499 height 58
paste textarea "Powered down machine -replaced RAm in DIMM A3 -New Ram: HMA82GR7DJR8N [URL]: pa…"
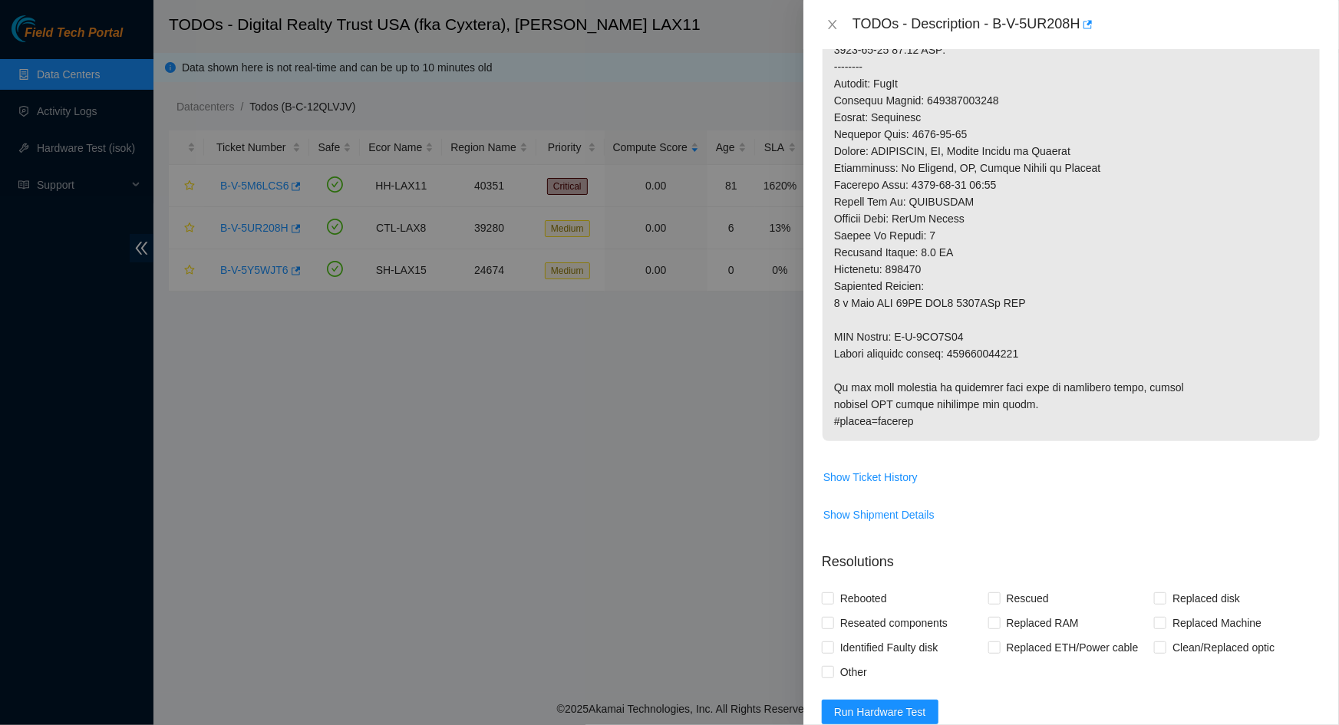
scroll to position [657, 0]
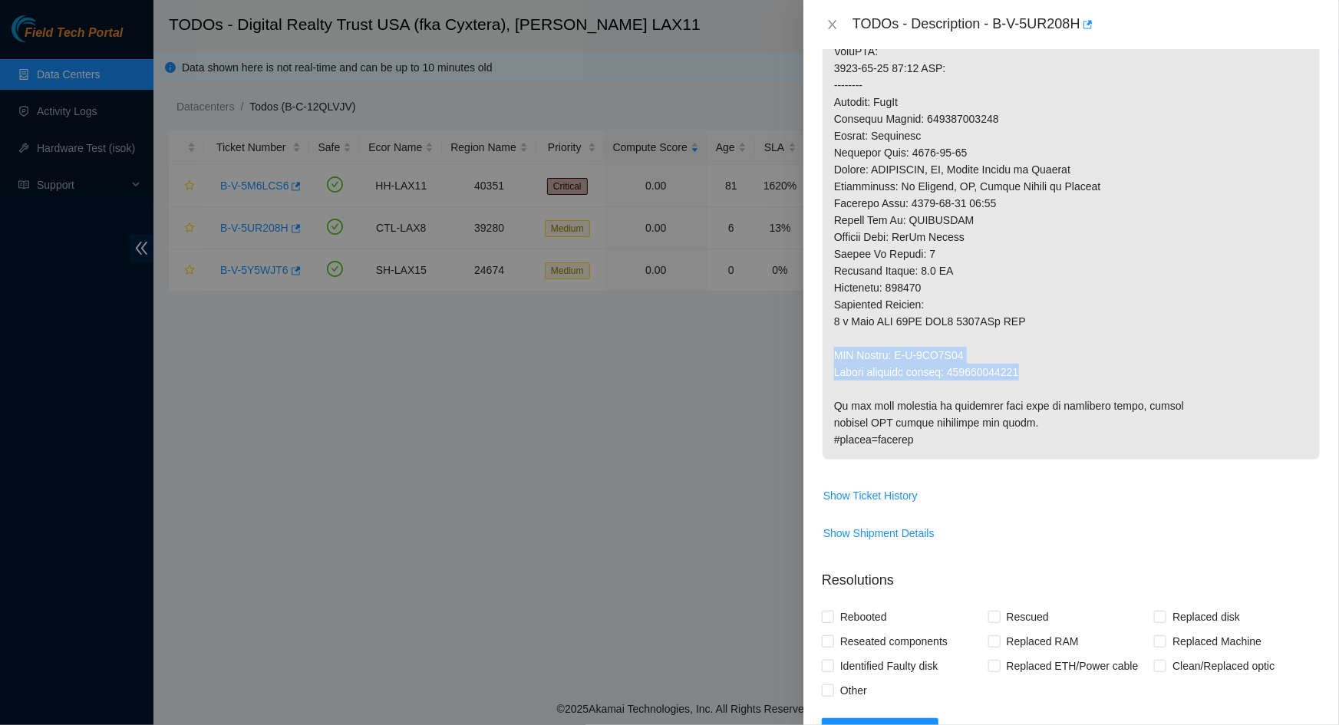
drag, startPoint x: 1035, startPoint y: 387, endPoint x: 827, endPoint y: 371, distance: 208.6
click at [827, 371] on p at bounding box center [1071, 43] width 497 height 834
copy p "RMA Return: B-V-5WG6E42 Return tracking number: 463470060432"
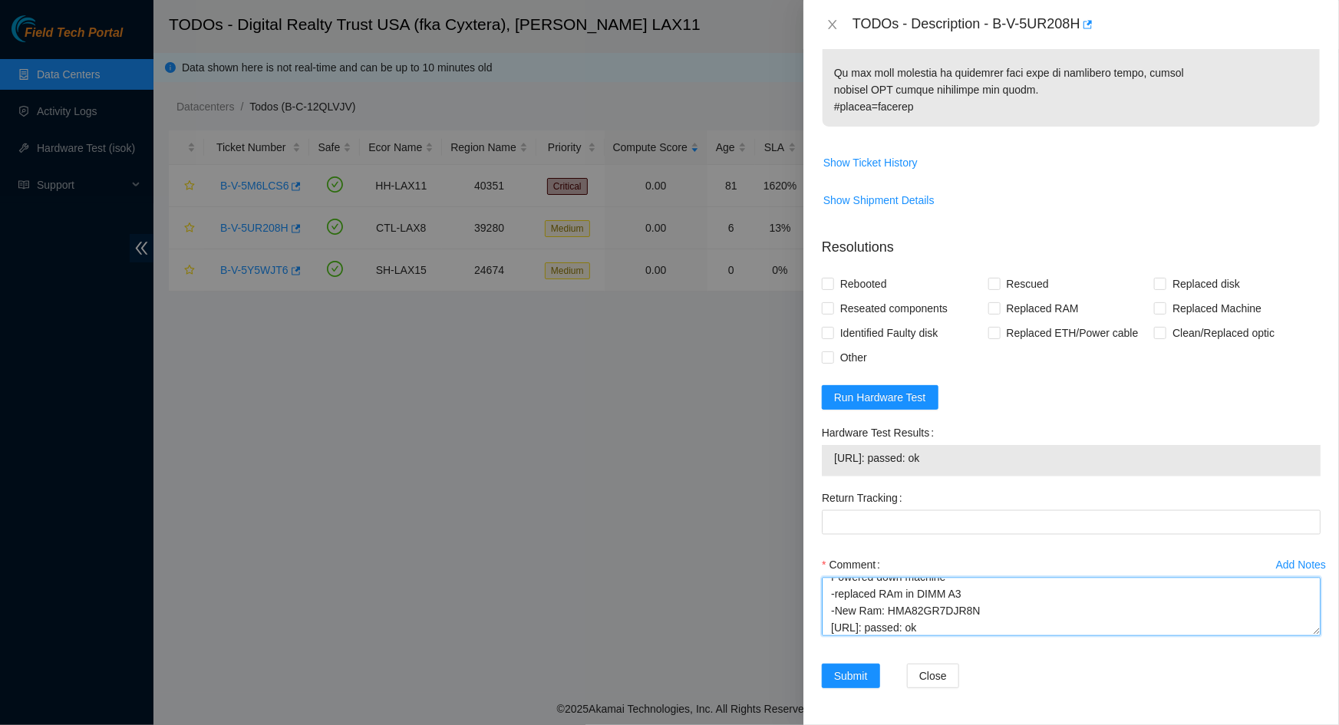
click at [978, 490] on textarea "Powered down machine -replaced RAm in DIMM A3 -New Ram: HMA82GR7DJR8N [URL]: pa…" at bounding box center [1071, 607] width 499 height 58
paste textarea "RMA Return: B-V-5WG6E42 Return tracking number: 463470060432"
click at [976, 490] on textarea "Powered down machine -replaced RAm in DIMM A3 -New Ram: HMA82GR7DJR8N [URL]: pa…" at bounding box center [1071, 607] width 499 height 58
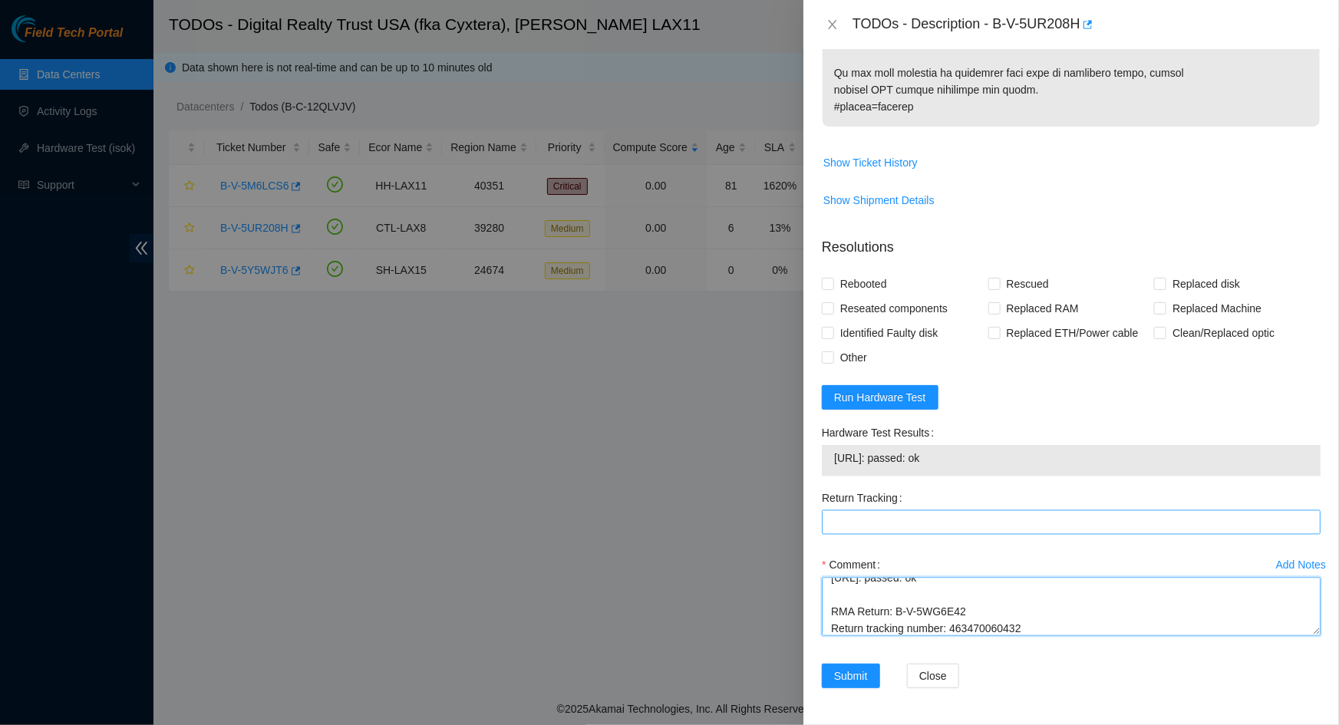
type textarea "Powered down machine -replaced RAm in DIMM A3 -New Ram: HMA82GR7DJR8N [URL]: pa…"
click at [887, 490] on Tracking "Return Tracking" at bounding box center [1071, 522] width 499 height 25
paste Tracking "463470060432"
type Tracking "463470060432"
drag, startPoint x: 993, startPoint y: 315, endPoint x: 1003, endPoint y: 337, distance: 24.0
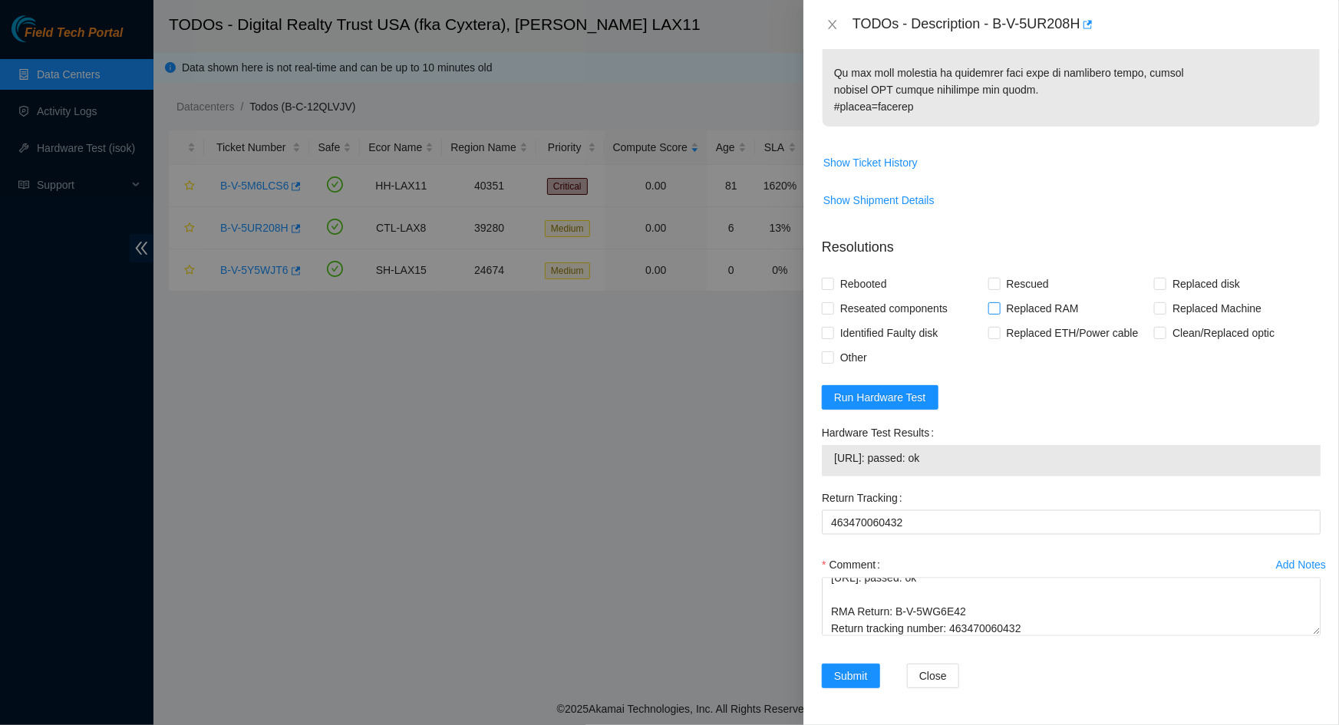
click at [993, 316] on label "Replaced RAM" at bounding box center [1037, 308] width 97 height 25
click at [993, 313] on input "Replaced RAM" at bounding box center [994, 307] width 11 height 11
checkbox input "true"
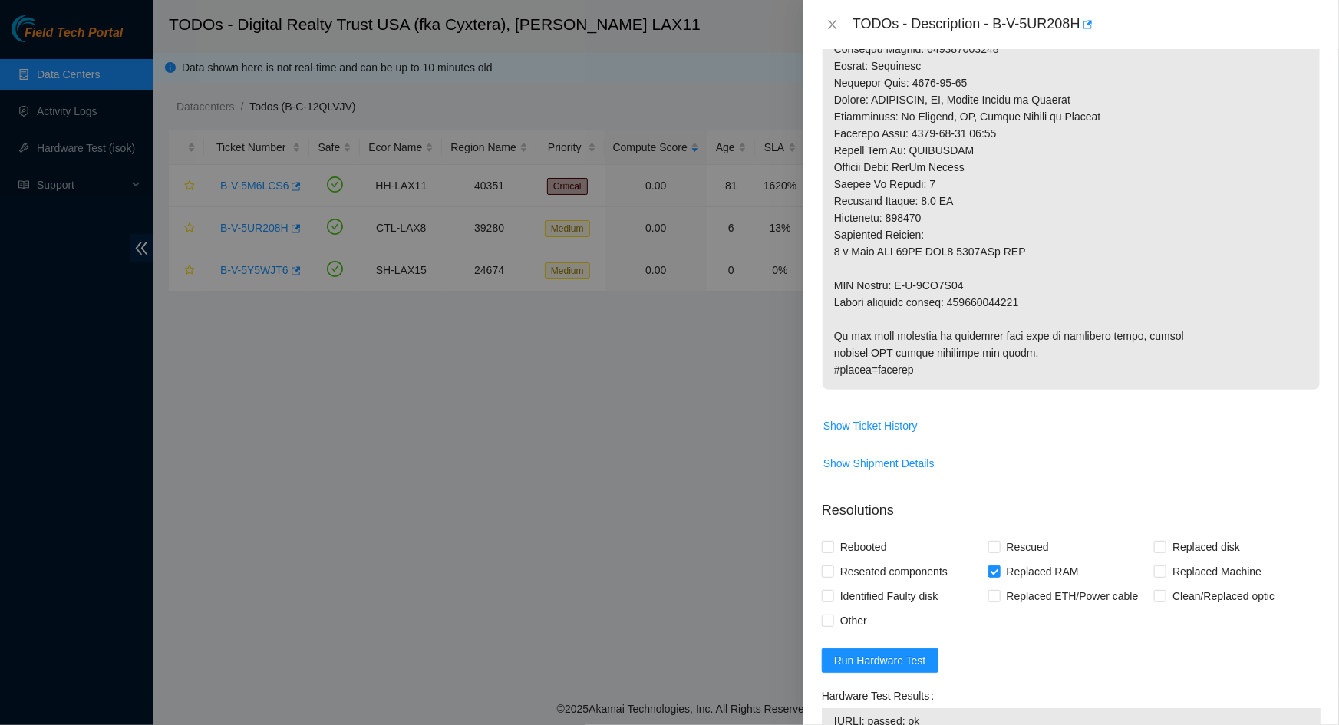
scroll to position [1006, 0]
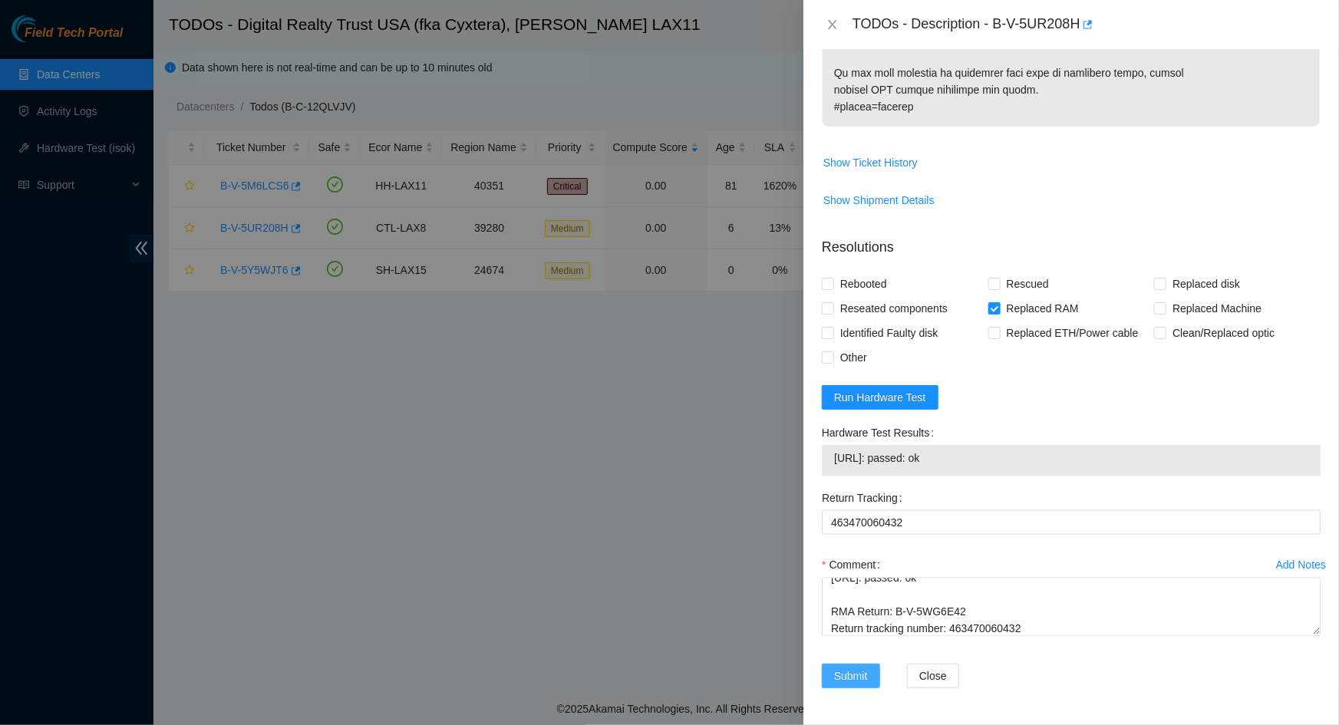
click at [866, 490] on span "Submit" at bounding box center [851, 676] width 34 height 17
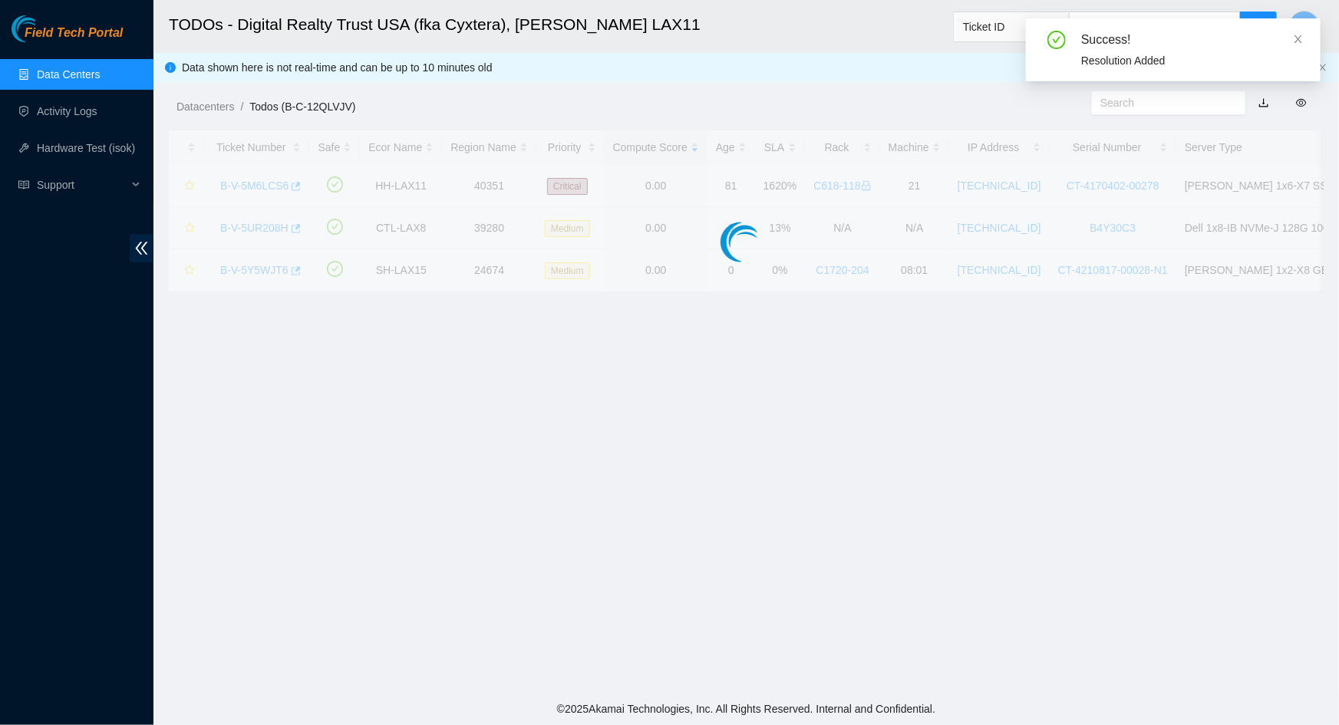
scroll to position [285, 0]
